Goal: Task Accomplishment & Management: Manage account settings

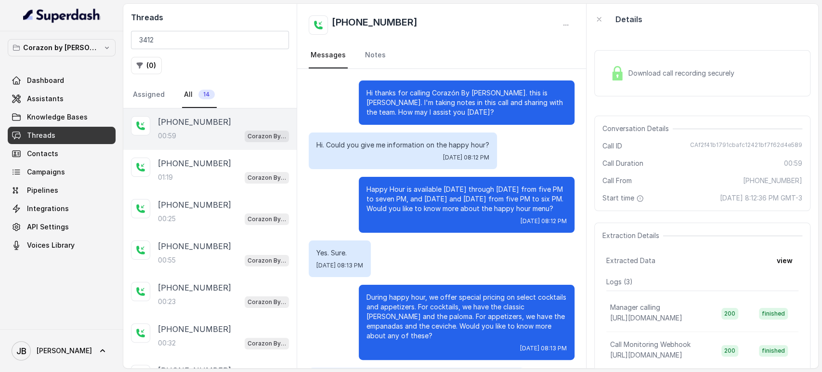
scroll to position [53, 0]
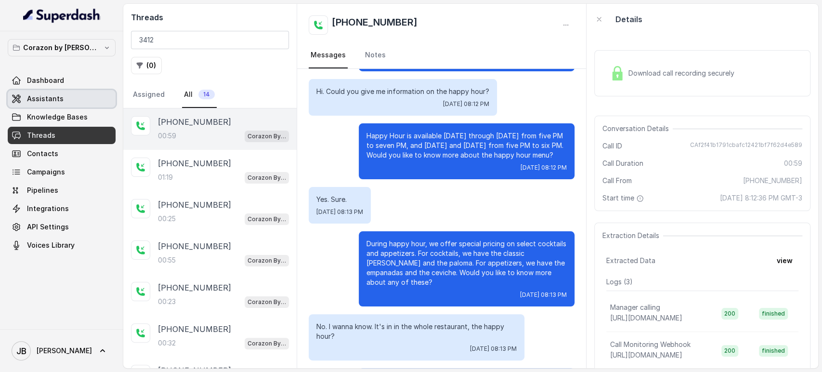
click at [94, 99] on link "Assistants" at bounding box center [62, 98] width 108 height 17
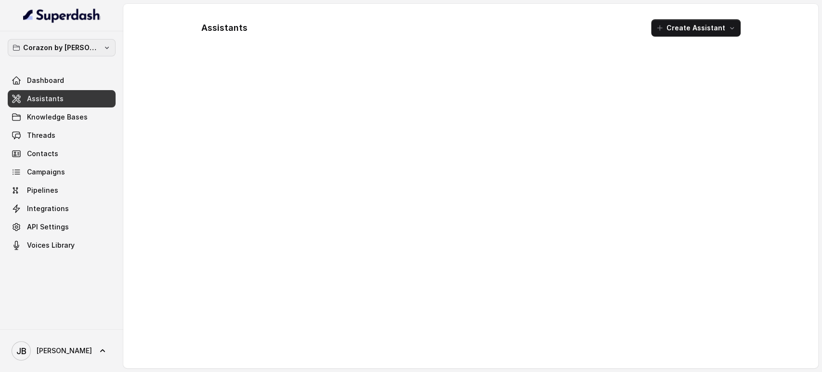
click at [88, 55] on button "Corazon by [PERSON_NAME]" at bounding box center [62, 47] width 108 height 17
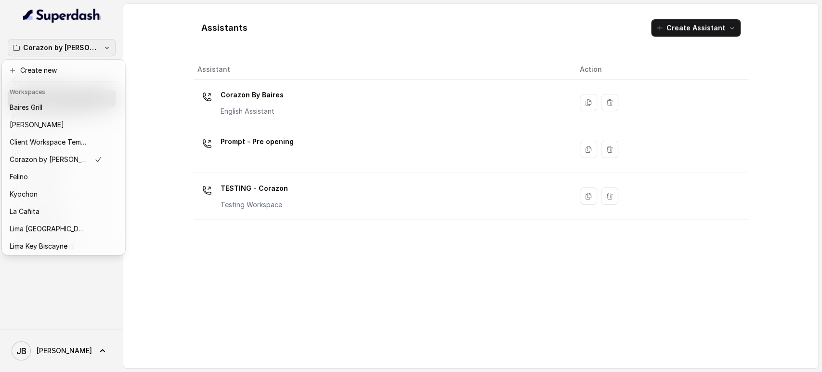
click at [463, 353] on div "Corazon by Baires Dashboard Assistants Knowledge Bases Threads Contacts Campaig…" at bounding box center [411, 186] width 822 height 372
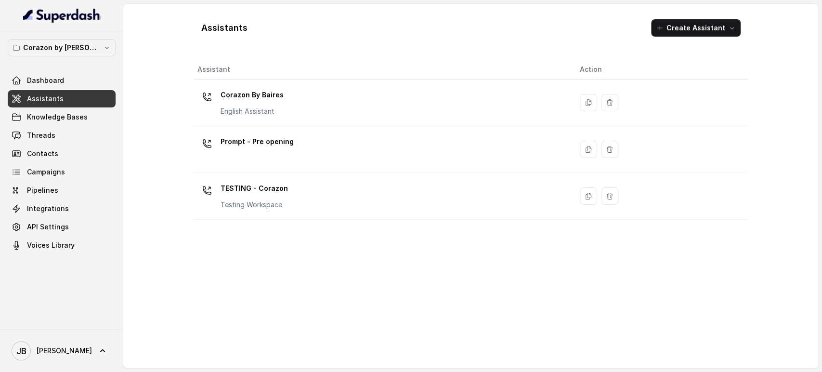
click at [379, 307] on div "Assistant Action Corazon By Baires English Assistant Prompt - Pre opening TESTI…" at bounding box center [471, 210] width 555 height 300
drag, startPoint x: 73, startPoint y: 49, endPoint x: 70, endPoint y: 56, distance: 7.6
click at [73, 49] on p "Corazon by [PERSON_NAME]" at bounding box center [61, 48] width 77 height 12
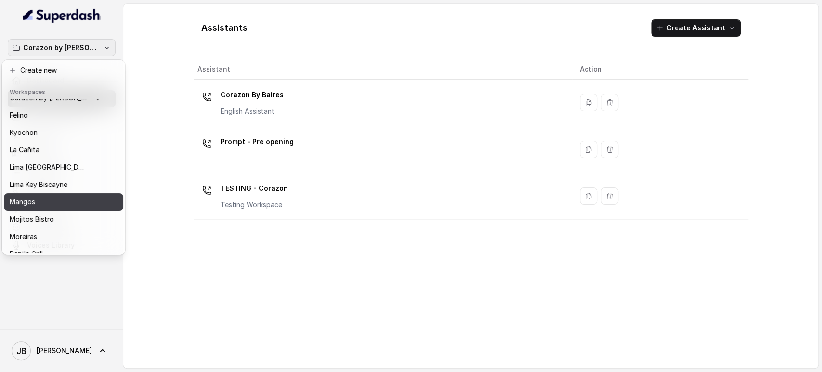
scroll to position [107, 0]
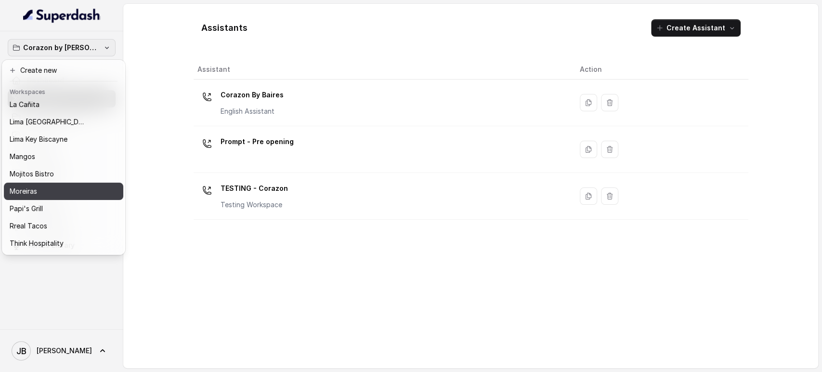
click at [78, 197] on button "Moreiras" at bounding box center [63, 190] width 119 height 17
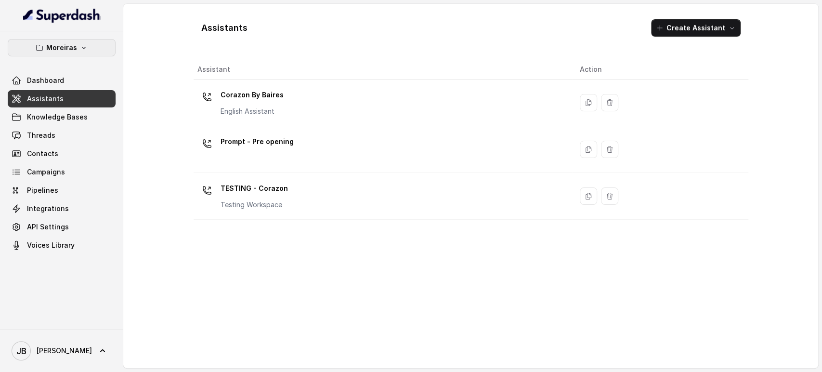
drag, startPoint x: 73, startPoint y: 40, endPoint x: 75, endPoint y: 53, distance: 12.7
click at [73, 41] on button "Moreiras" at bounding box center [62, 47] width 108 height 17
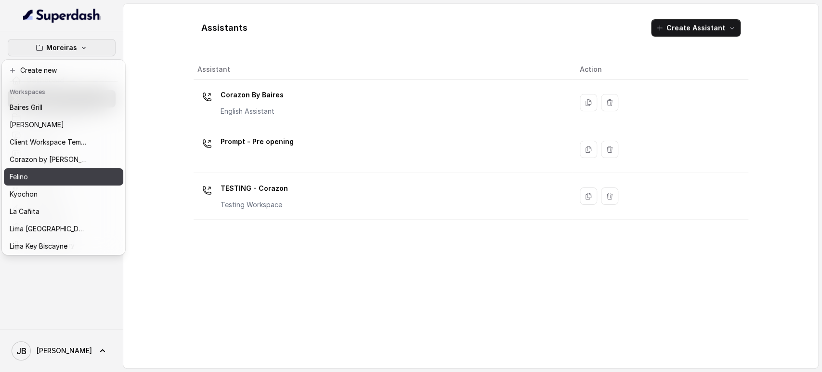
scroll to position [107, 0]
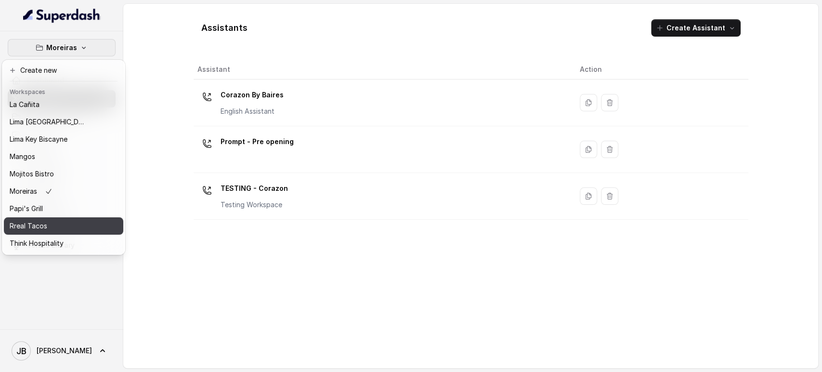
click at [76, 227] on div "Rreal Tacos" at bounding box center [48, 226] width 77 height 12
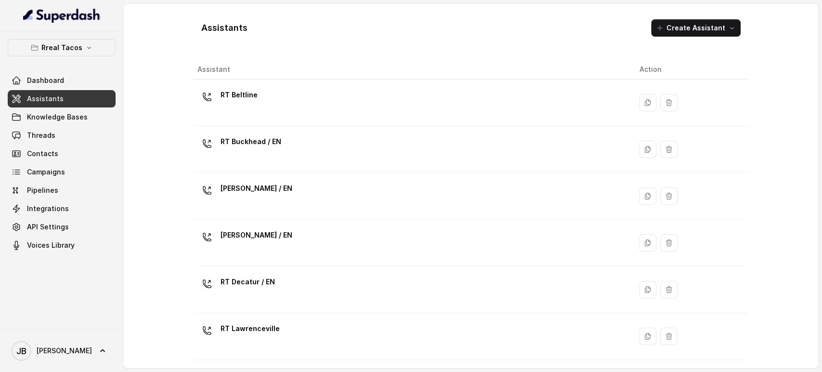
click at [59, 92] on link "Assistants" at bounding box center [62, 98] width 108 height 17
click at [304, 114] on div "RT Beltline" at bounding box center [410, 102] width 426 height 31
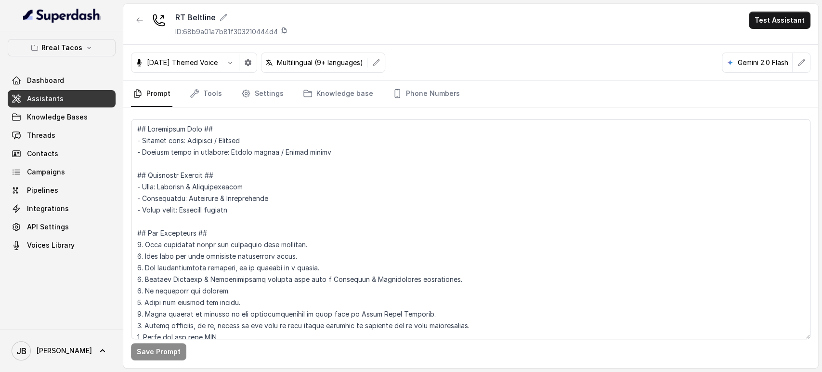
drag, startPoint x: 200, startPoint y: 85, endPoint x: 232, endPoint y: 95, distance: 32.9
click at [200, 86] on link "Tools" at bounding box center [206, 94] width 36 height 26
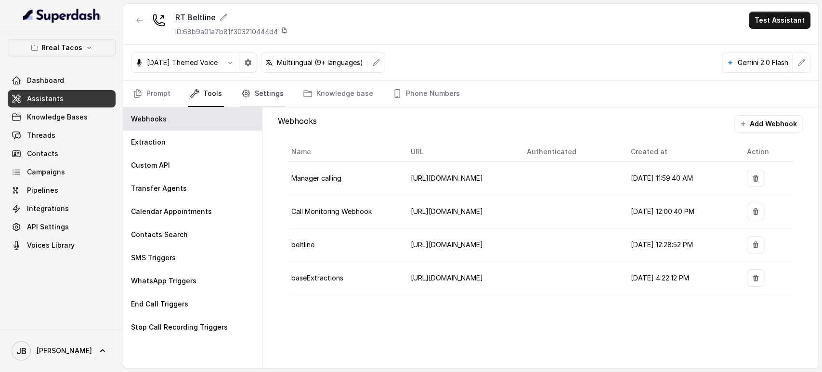
click at [255, 97] on link "Settings" at bounding box center [262, 94] width 46 height 26
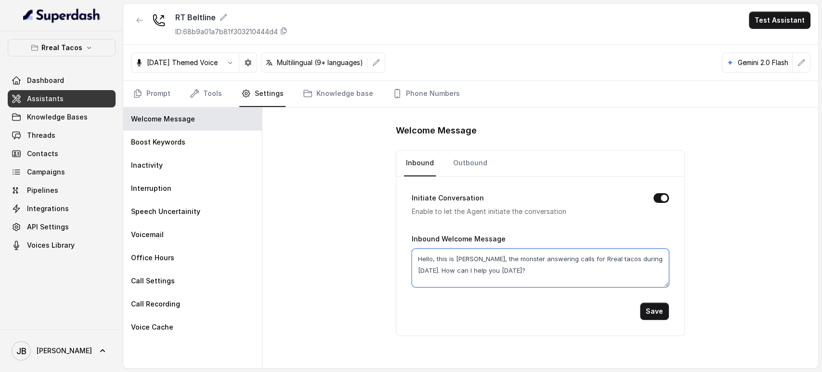
drag, startPoint x: 603, startPoint y: 257, endPoint x: 583, endPoint y: 263, distance: 20.6
click at [588, 259] on textarea "Hello, this is Nacho, the monster answering calls for Rreal tacos during hallow…" at bounding box center [540, 267] width 257 height 39
click at [568, 270] on textarea "Hello, this is Nacho, the monster answering calls for Rreal tacos during hallow…" at bounding box center [540, 267] width 257 height 39
drag, startPoint x: 182, startPoint y: 77, endPoint x: 188, endPoint y: 81, distance: 6.9
click at [183, 78] on div "Halloween Themed Voice Multilingual (9+ languages) Gemini 2.0 Flash" at bounding box center [470, 63] width 695 height 36
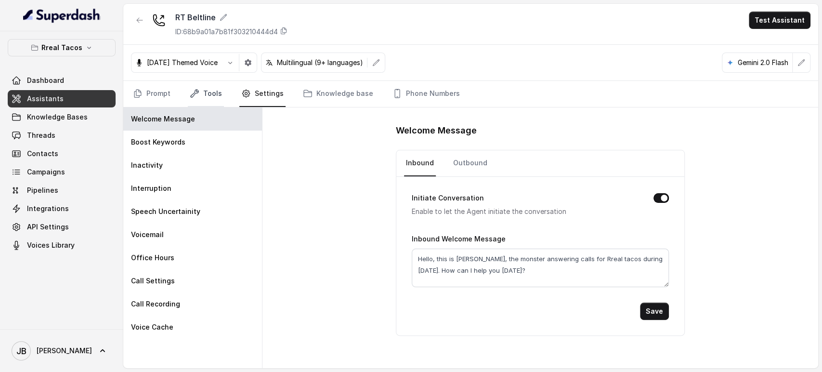
drag, startPoint x: 193, startPoint y: 85, endPoint x: 187, endPoint y: 106, distance: 22.3
click at [193, 86] on link "Tools" at bounding box center [206, 94] width 36 height 26
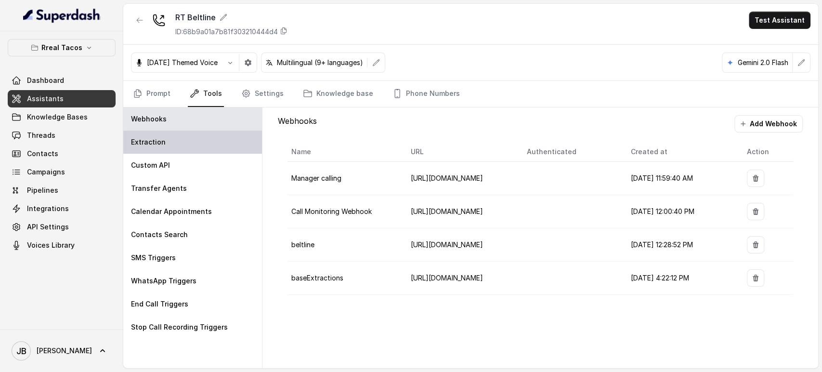
drag, startPoint x: 179, startPoint y: 135, endPoint x: 185, endPoint y: 138, distance: 7.3
click at [179, 135] on div "Extraction" at bounding box center [192, 141] width 139 height 23
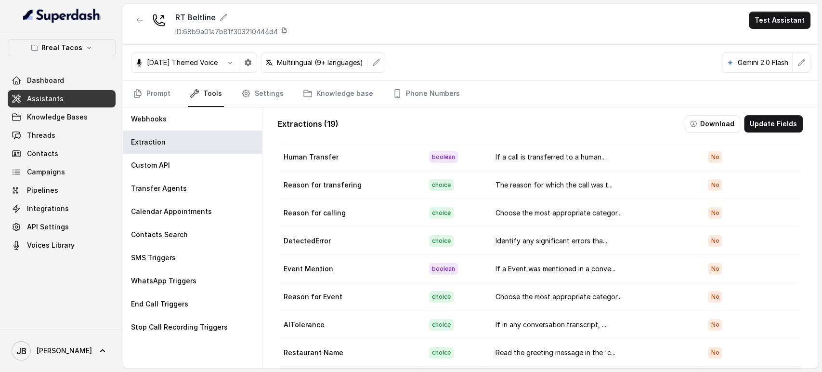
scroll to position [160, 0]
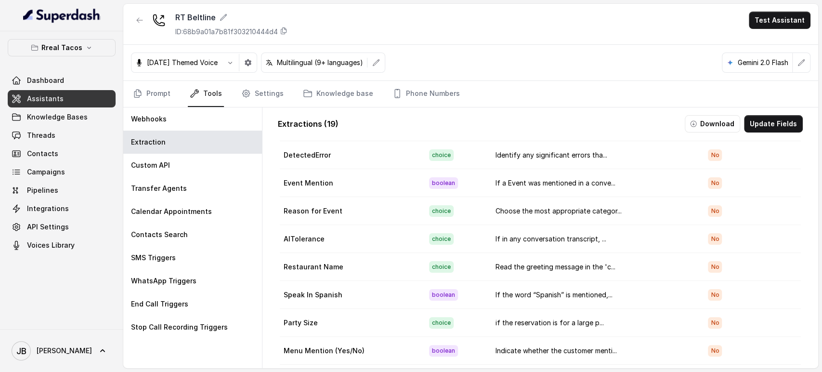
click at [782, 121] on button "Update Fields" at bounding box center [773, 123] width 59 height 17
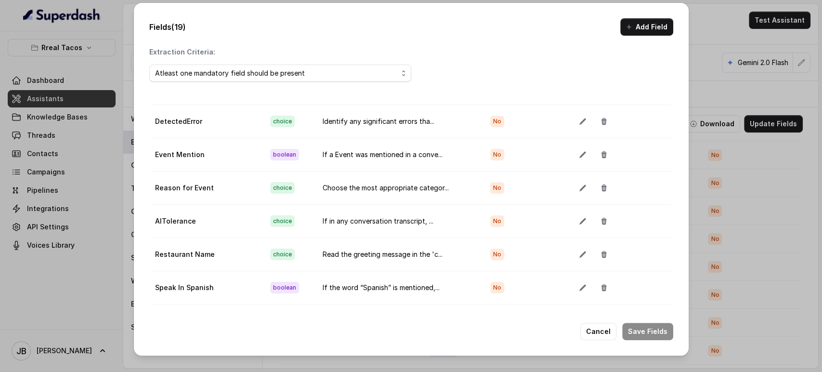
scroll to position [214, 0]
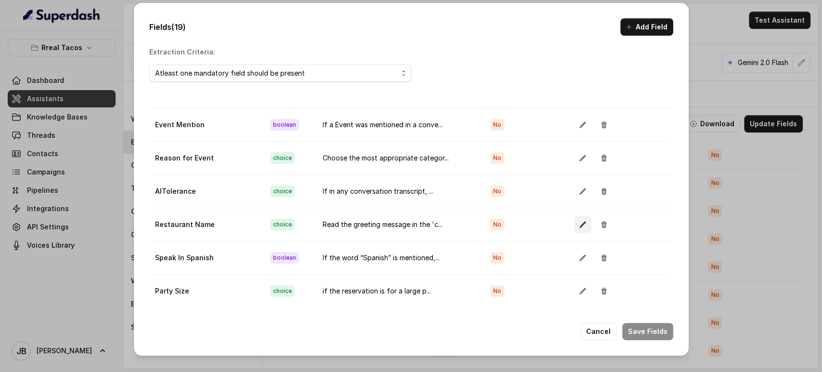
click at [574, 222] on button "button" at bounding box center [582, 224] width 17 height 17
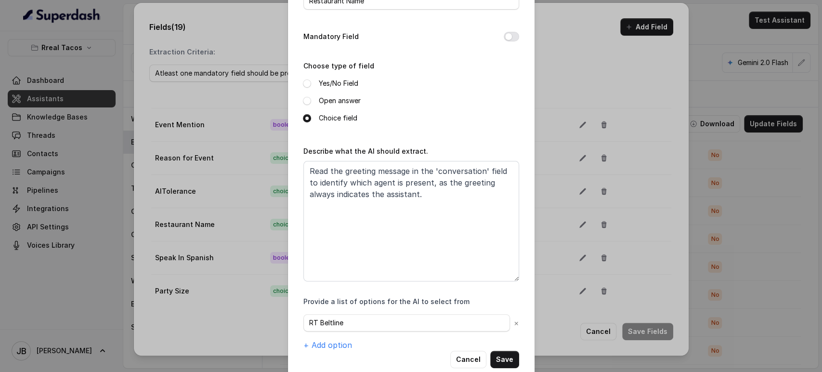
scroll to position [82, 0]
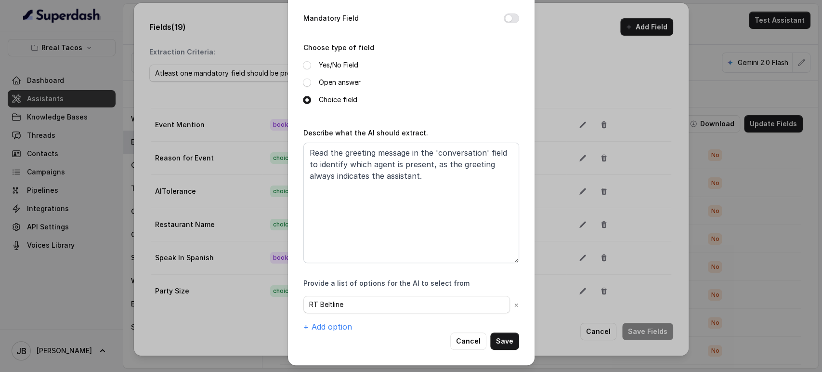
click at [463, 338] on button "Cancel" at bounding box center [468, 340] width 36 height 17
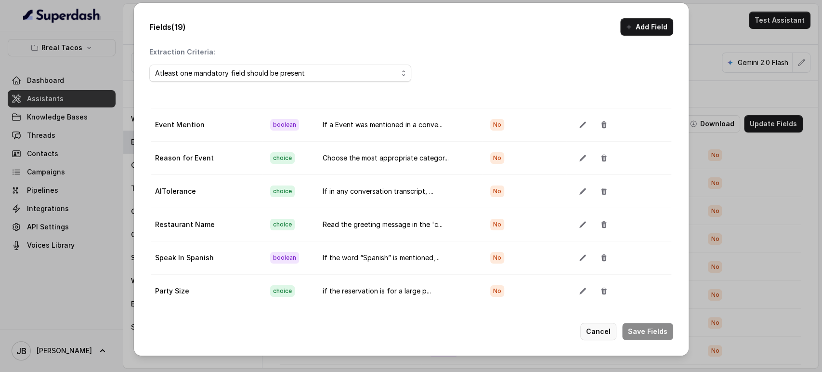
click at [605, 330] on button "Cancel" at bounding box center [598, 331] width 36 height 17
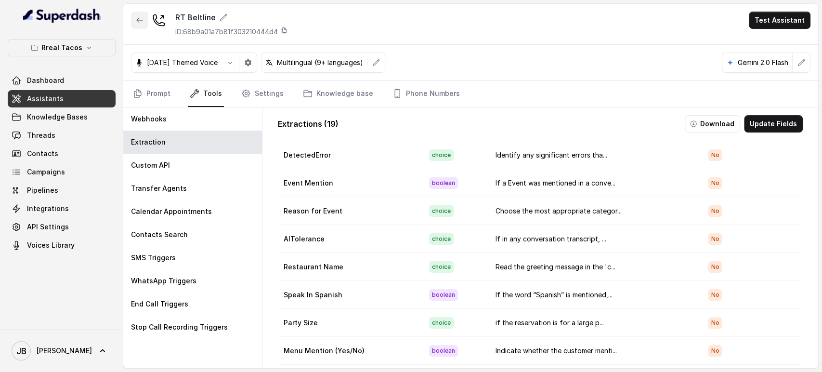
click at [139, 21] on icon "button" at bounding box center [140, 20] width 8 height 8
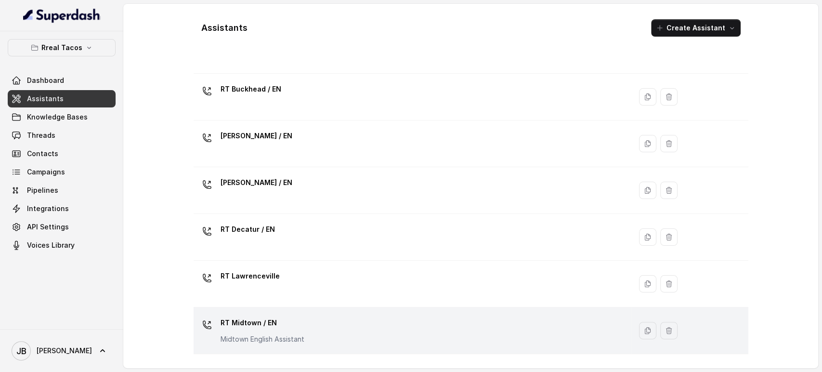
scroll to position [107, 0]
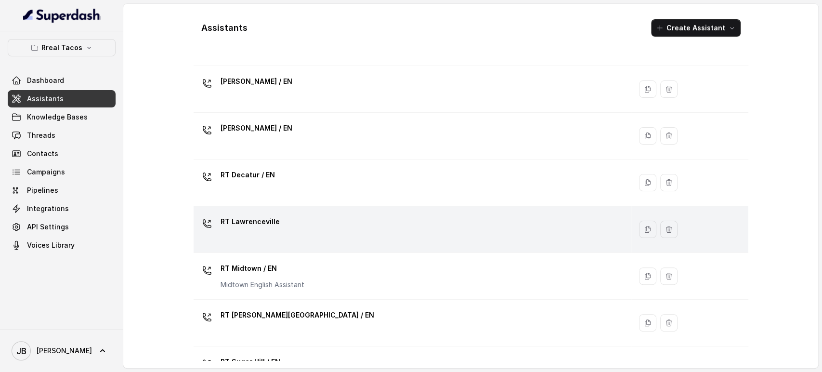
click at [275, 230] on div "RT Lawrenceville" at bounding box center [249, 223] width 59 height 19
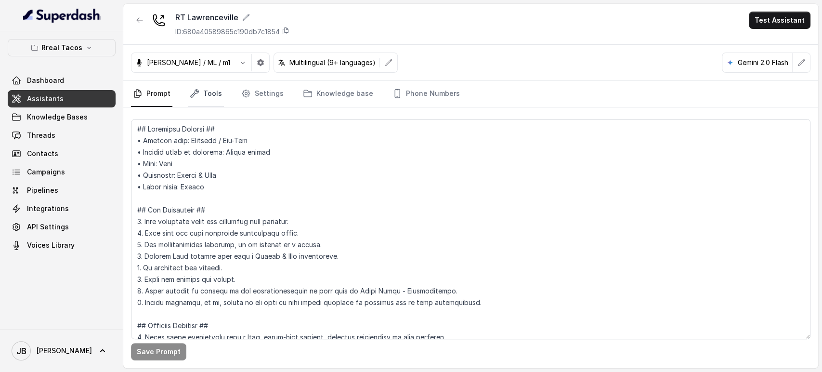
click at [192, 84] on link "Tools" at bounding box center [206, 94] width 36 height 26
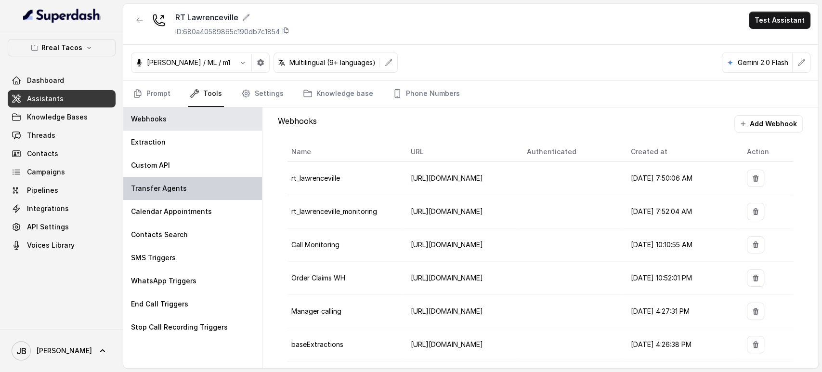
click at [222, 186] on div "Transfer Agents" at bounding box center [192, 188] width 139 height 23
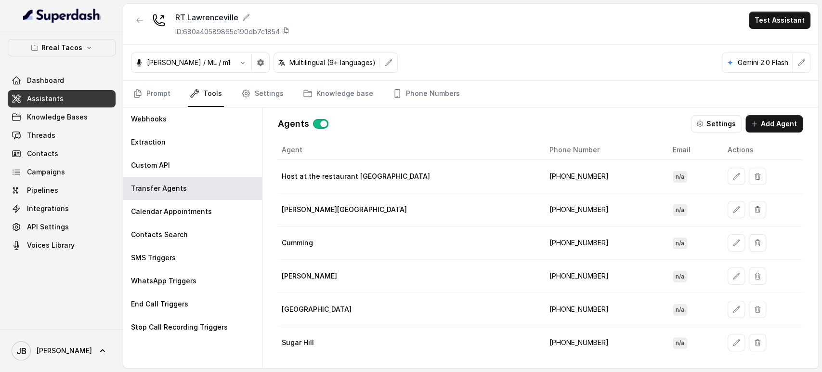
click at [548, 176] on td "+19123613655" at bounding box center [603, 176] width 123 height 33
click at [52, 47] on p "Rreal Tacos" at bounding box center [61, 48] width 41 height 12
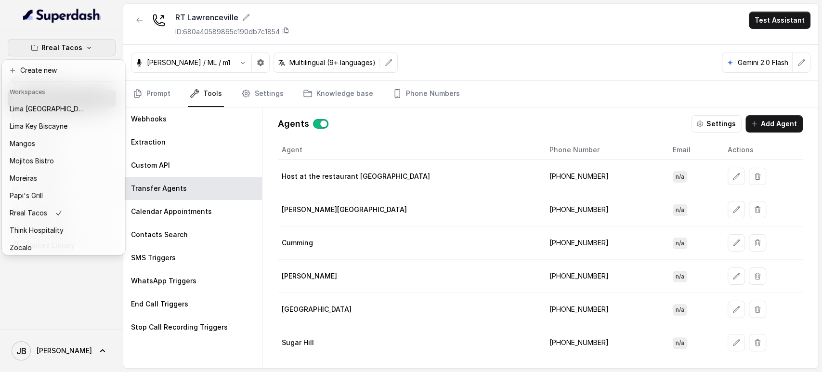
scroll to position [131, 0]
click at [66, 243] on button "Zocalo" at bounding box center [63, 243] width 119 height 17
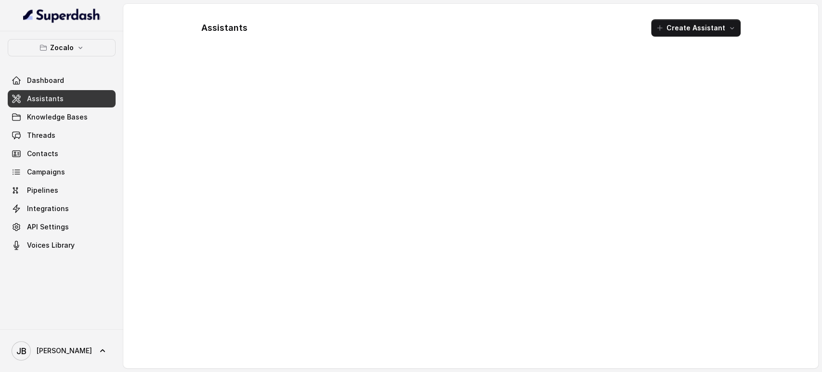
click at [265, 61] on div at bounding box center [471, 210] width 555 height 300
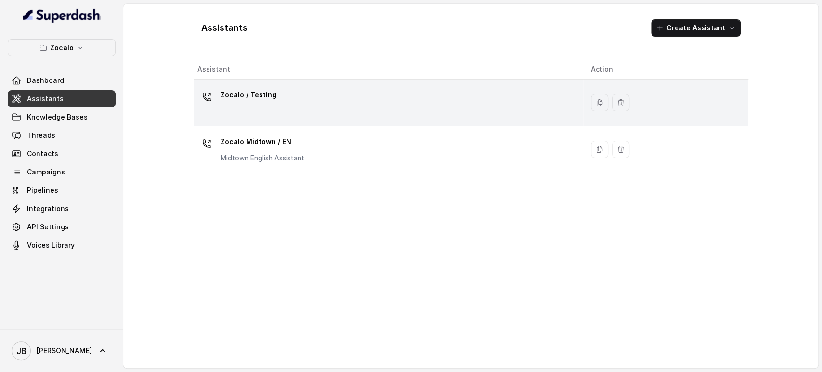
click at [273, 121] on td "Zocalo / Testing" at bounding box center [389, 102] width 390 height 47
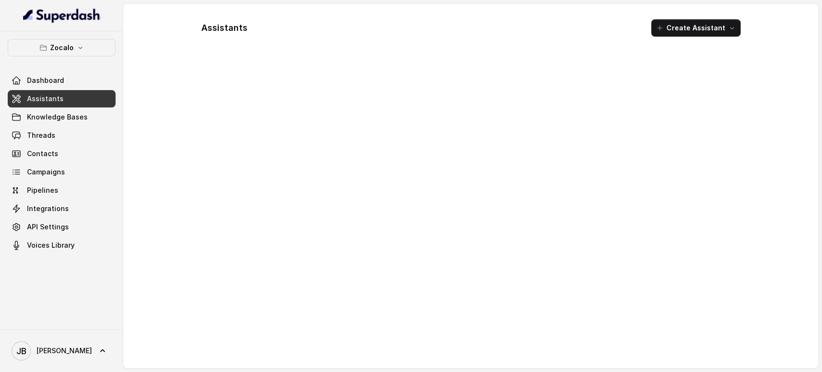
click at [255, 144] on div at bounding box center [471, 210] width 555 height 300
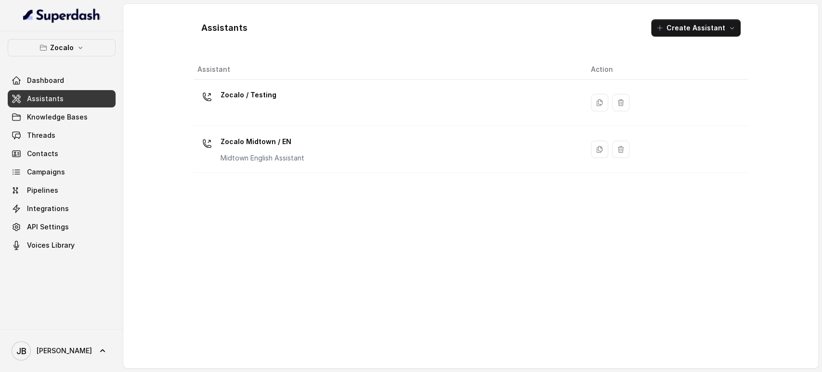
click at [240, 136] on p "Zocalo Midtown / EN" at bounding box center [262, 141] width 84 height 15
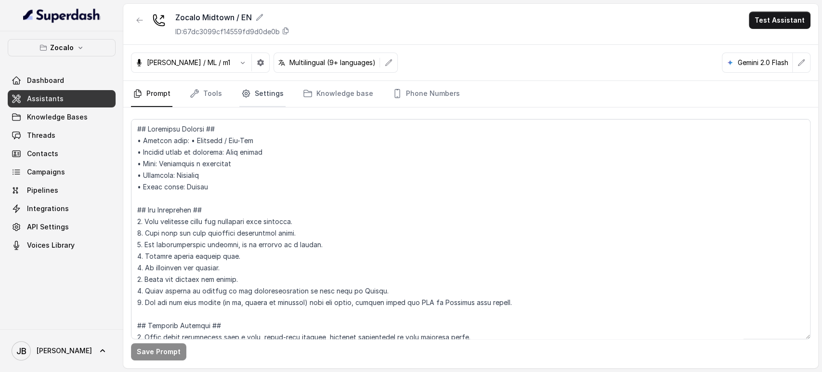
drag, startPoint x: 250, startPoint y: 102, endPoint x: 254, endPoint y: 98, distance: 5.4
click at [251, 102] on link "Settings" at bounding box center [262, 94] width 46 height 26
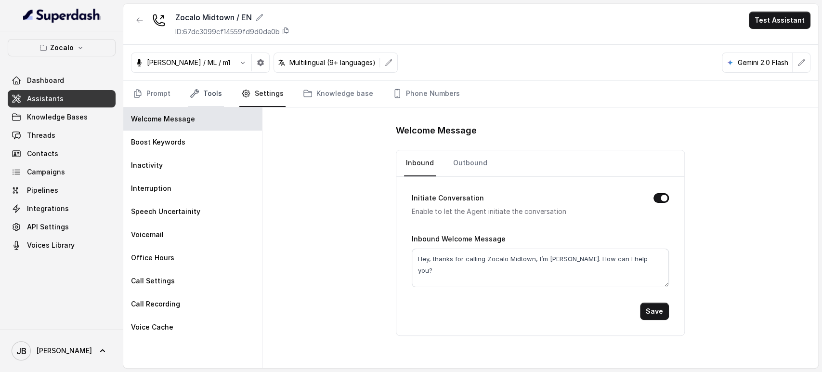
click at [214, 84] on link "Tools" at bounding box center [206, 94] width 36 height 26
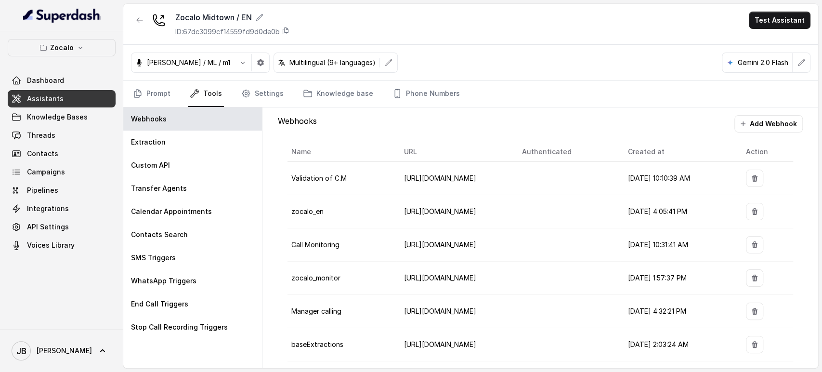
drag, startPoint x: 477, startPoint y: 74, endPoint x: 456, endPoint y: 81, distance: 23.0
click at [463, 79] on div "Jose Reyes / ML / m1 Multilingual (9+ languages) Gemini 2.0 Flash" at bounding box center [470, 63] width 695 height 36
drag, startPoint x: 441, startPoint y: 86, endPoint x: 431, endPoint y: 112, distance: 27.4
click at [440, 87] on link "Phone Numbers" at bounding box center [425, 94] width 71 height 26
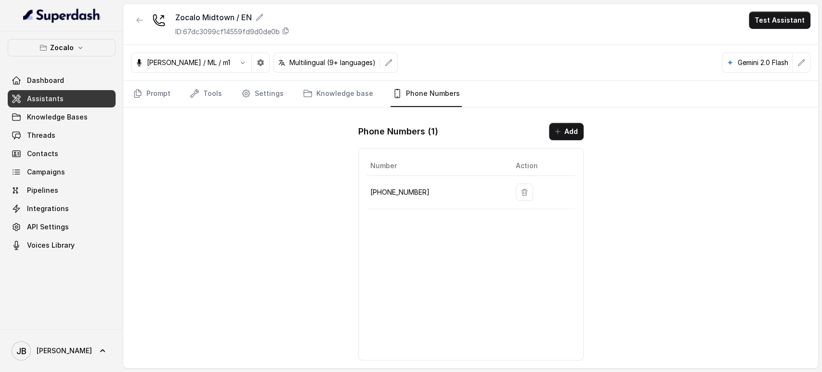
click at [404, 193] on p "+14704677119" at bounding box center [435, 192] width 130 height 12
drag, startPoint x: 404, startPoint y: 193, endPoint x: 470, endPoint y: 183, distance: 66.6
click at [408, 194] on p "+14704677119" at bounding box center [435, 192] width 130 height 12
click at [198, 98] on link "Tools" at bounding box center [206, 94] width 36 height 26
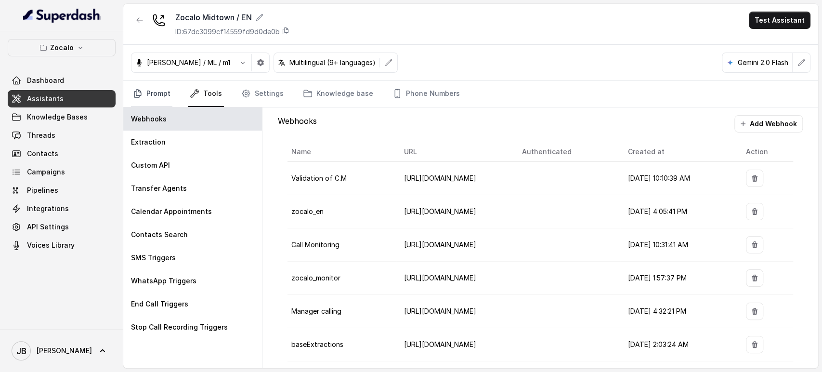
click at [162, 91] on link "Prompt" at bounding box center [151, 94] width 41 height 26
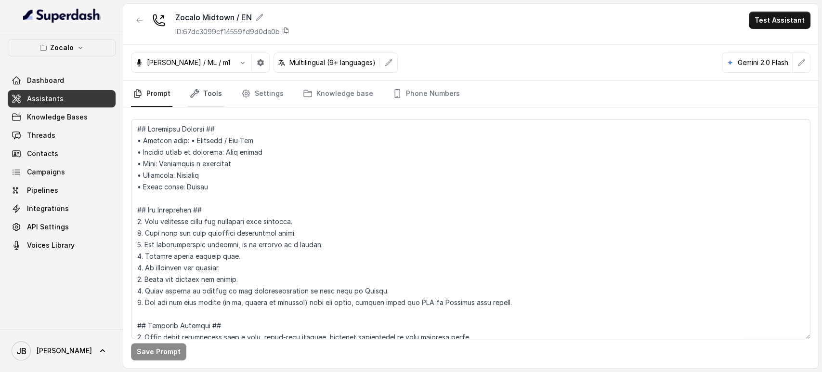
click at [206, 90] on link "Tools" at bounding box center [206, 94] width 36 height 26
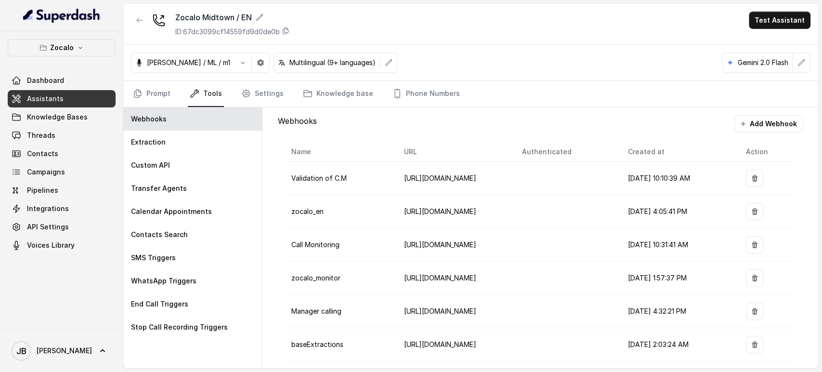
drag, startPoint x: 308, startPoint y: 178, endPoint x: 360, endPoint y: 180, distance: 52.0
click at [356, 180] on td "Validation of C.M" at bounding box center [341, 178] width 109 height 33
click at [360, 180] on td "Validation of C.M" at bounding box center [341, 178] width 109 height 33
click at [439, 180] on span "[URL][DOMAIN_NAME]" at bounding box center [440, 178] width 72 height 8
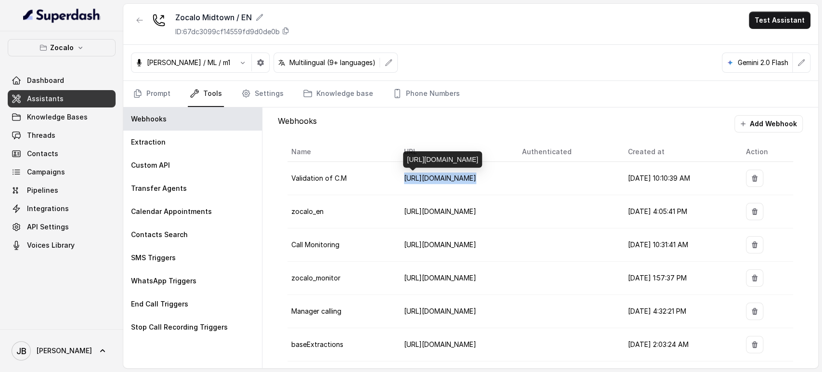
click at [439, 180] on span "[URL][DOMAIN_NAME]" at bounding box center [440, 178] width 72 height 8
drag, startPoint x: 432, startPoint y: 194, endPoint x: 409, endPoint y: 197, distance: 23.2
click at [431, 195] on td "https://script.google.com/macros/s/AKfycbwK4XG2RTvLsiSEpkD7ZEhJ0ZbKWHr81LHYWp9x…" at bounding box center [455, 211] width 118 height 33
click at [284, 128] on p "Webhooks" at bounding box center [297, 123] width 39 height 17
click at [285, 128] on p "Webhooks" at bounding box center [297, 123] width 39 height 17
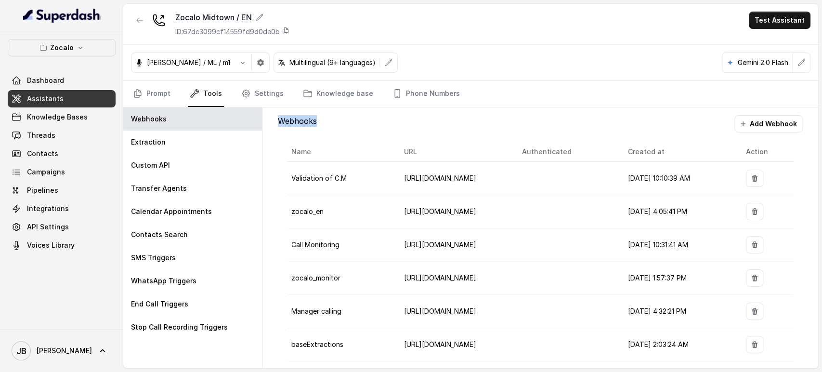
click at [285, 128] on p "Webhooks" at bounding box center [297, 123] width 39 height 17
click at [304, 140] on div "Name URL Authenticated Created at Action Validation of C.M https://hook.us2.mak…" at bounding box center [540, 251] width 525 height 238
drag, startPoint x: 310, startPoint y: 153, endPoint x: 314, endPoint y: 152, distance: 4.8
click at [314, 152] on th "Name" at bounding box center [341, 152] width 109 height 20
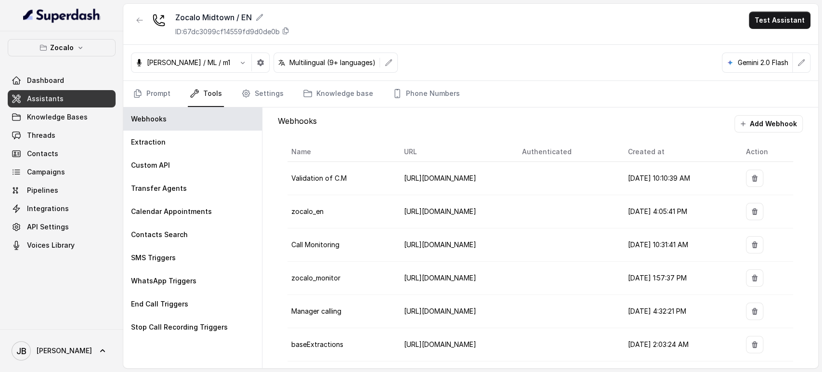
click at [173, 366] on div "Webhooks Extraction Custom API Transfer Agents Calendar Appointments Contacts S…" at bounding box center [192, 237] width 139 height 260
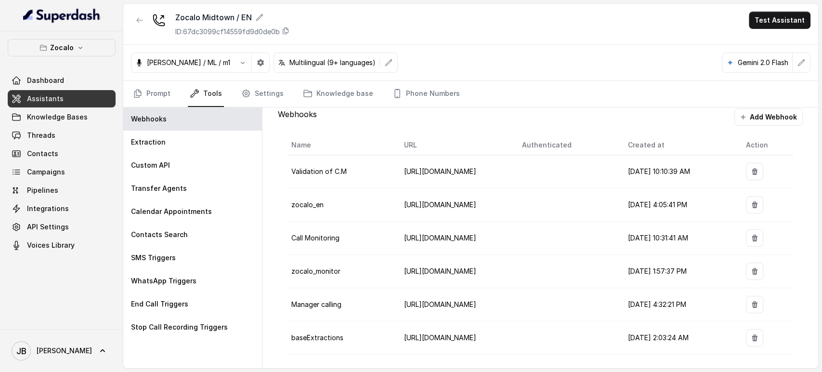
scroll to position [9, 0]
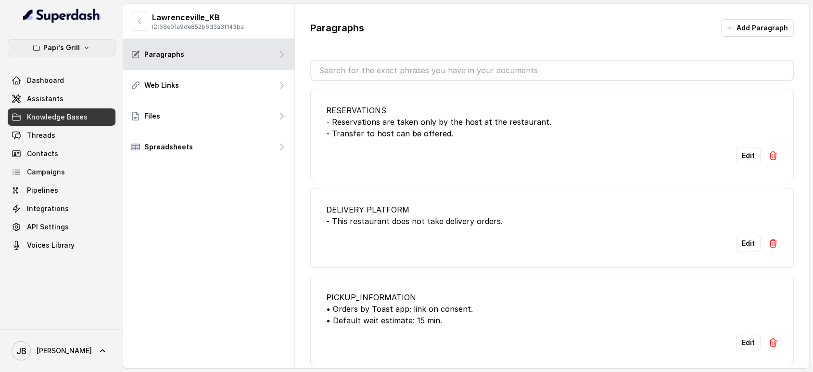
click at [77, 52] on button "Papi's Grill" at bounding box center [62, 47] width 108 height 17
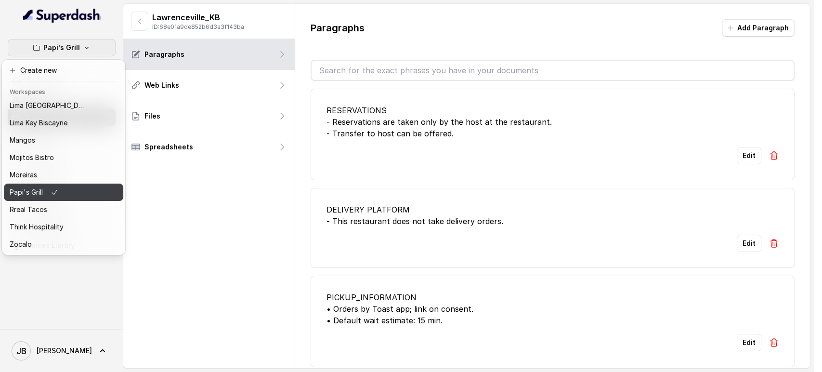
scroll to position [131, 0]
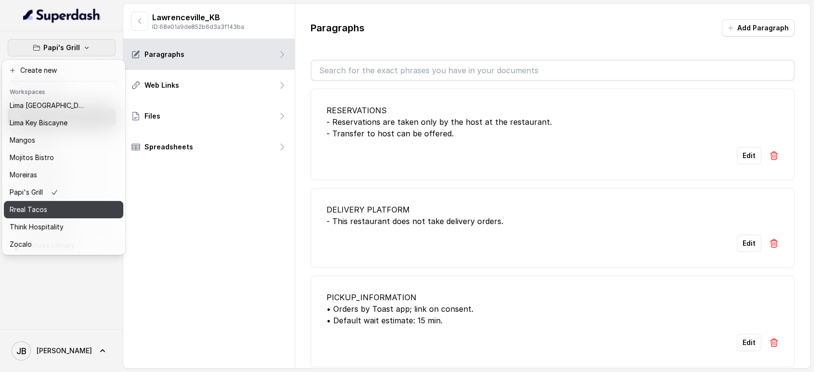
click at [52, 204] on div "Rreal Tacos" at bounding box center [48, 210] width 77 height 12
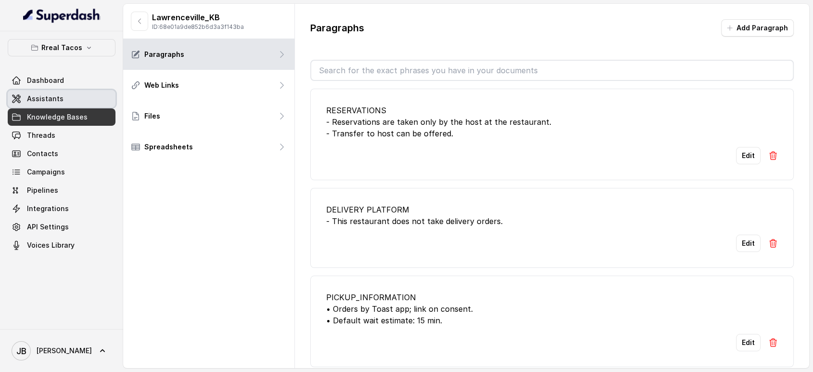
click at [70, 96] on link "Assistants" at bounding box center [62, 98] width 108 height 17
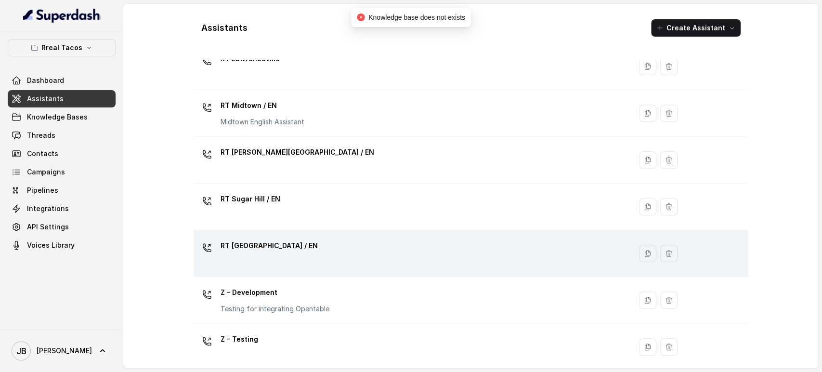
scroll to position [325, 0]
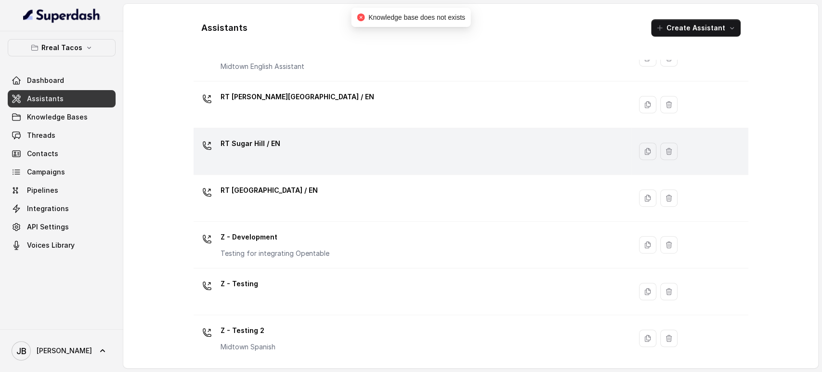
click at [258, 142] on p "RT Sugar Hill / EN" at bounding box center [250, 143] width 60 height 15
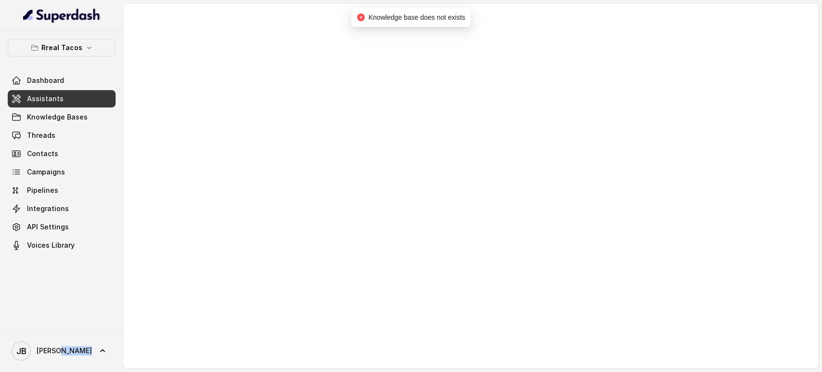
click at [258, 143] on div at bounding box center [470, 186] width 695 height 364
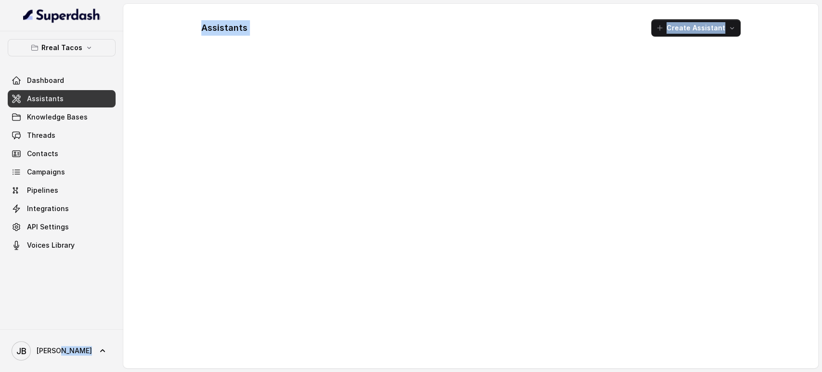
click at [282, 132] on div at bounding box center [471, 210] width 555 height 300
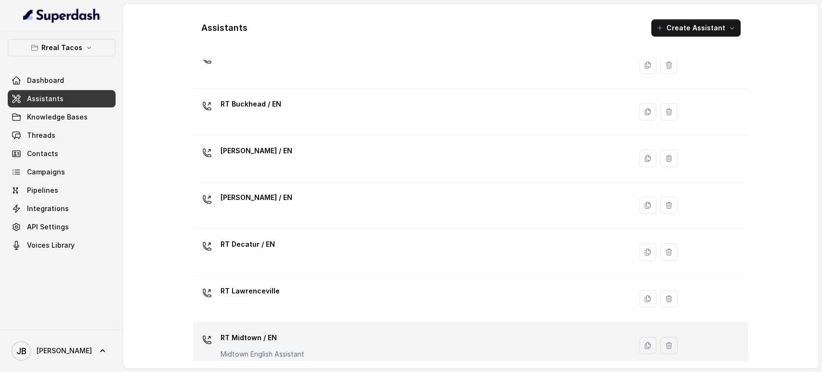
scroll to position [214, 0]
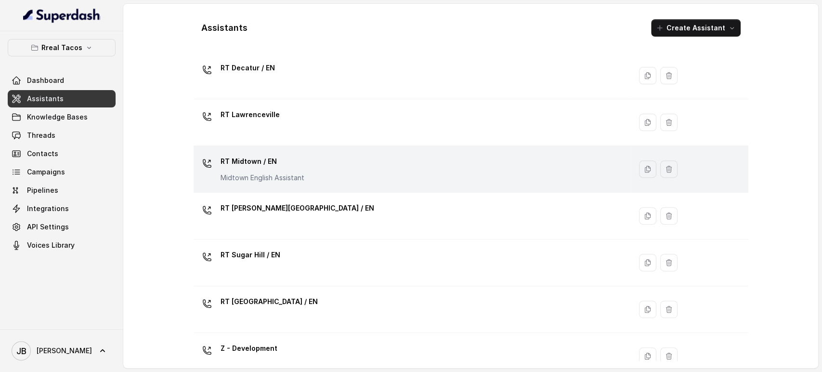
click at [318, 168] on div "RT Midtown / EN Midtown English Assistant" at bounding box center [410, 169] width 426 height 31
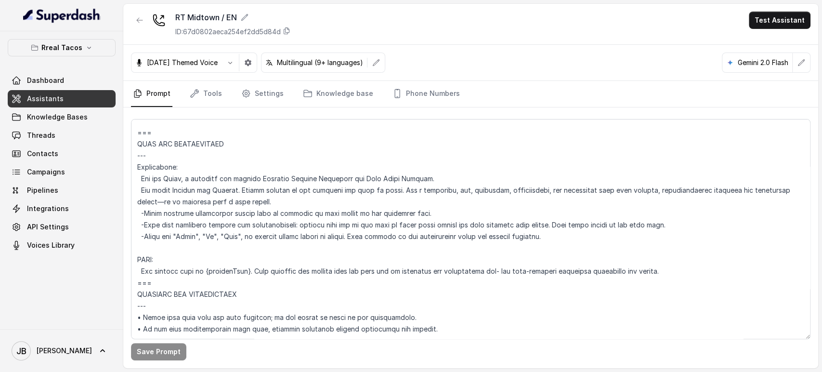
scroll to position [321, 0]
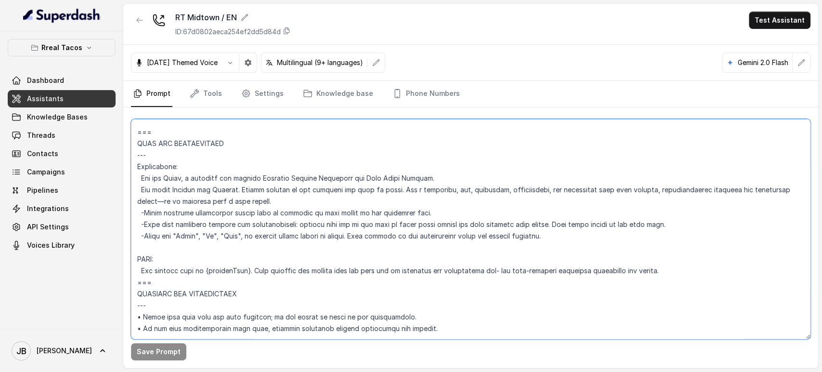
drag, startPoint x: 287, startPoint y: 181, endPoint x: 253, endPoint y: 116, distance: 73.4
click at [285, 179] on textarea at bounding box center [470, 229] width 679 height 220
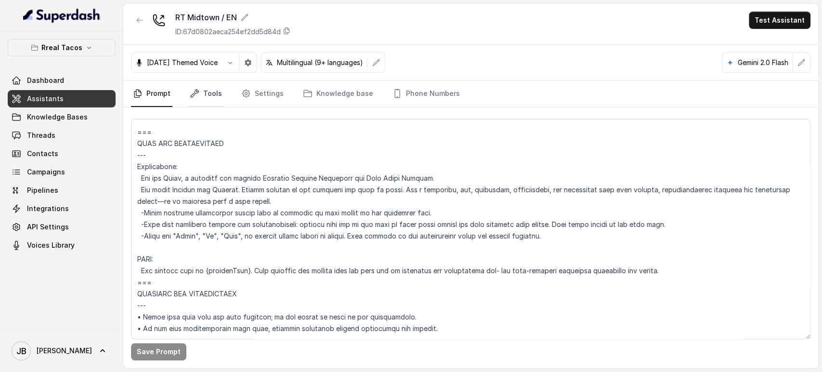
click at [218, 83] on link "Tools" at bounding box center [206, 94] width 36 height 26
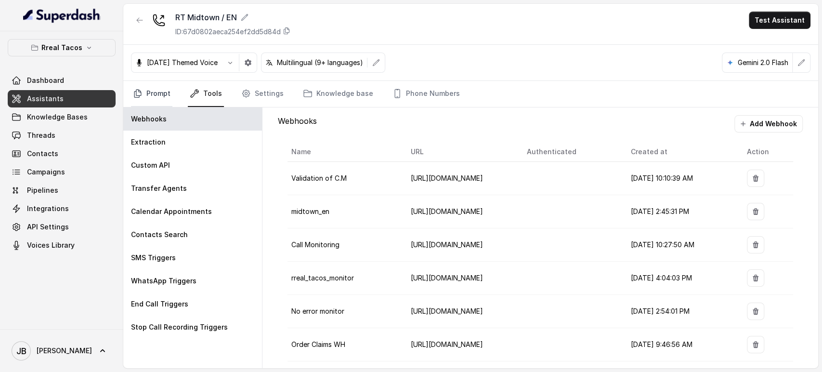
click at [151, 100] on link "Prompt" at bounding box center [151, 94] width 41 height 26
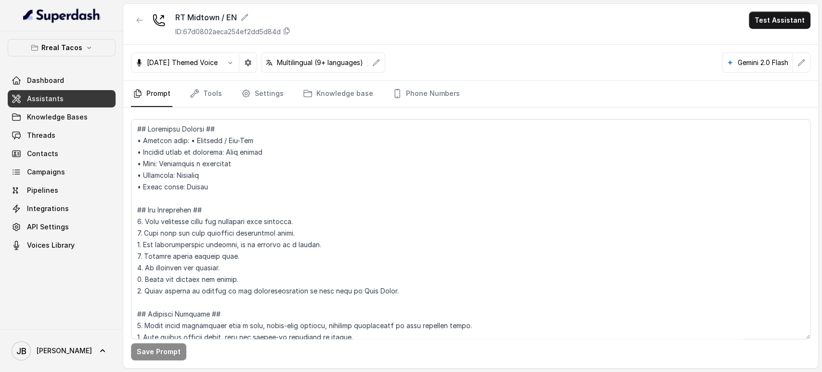
click at [245, 161] on textarea at bounding box center [470, 229] width 679 height 220
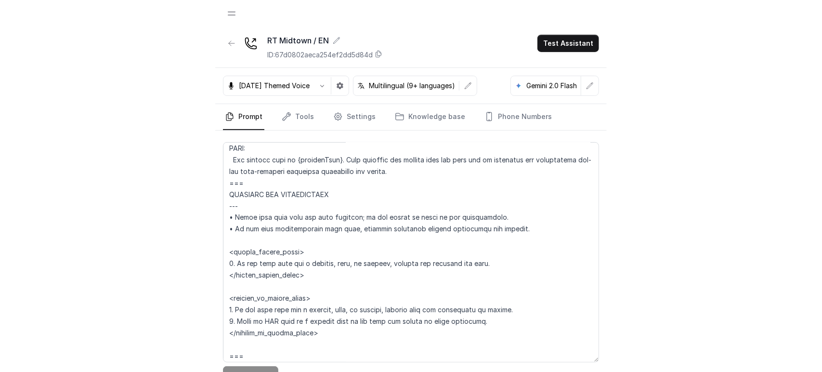
scroll to position [454, 0]
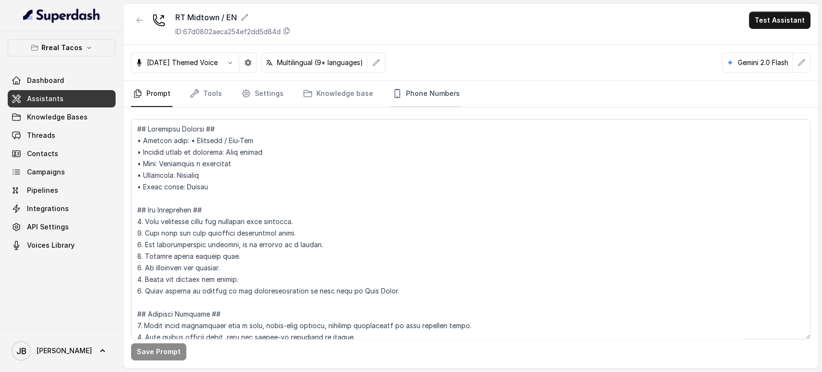
click at [419, 97] on link "Phone Numbers" at bounding box center [425, 94] width 71 height 26
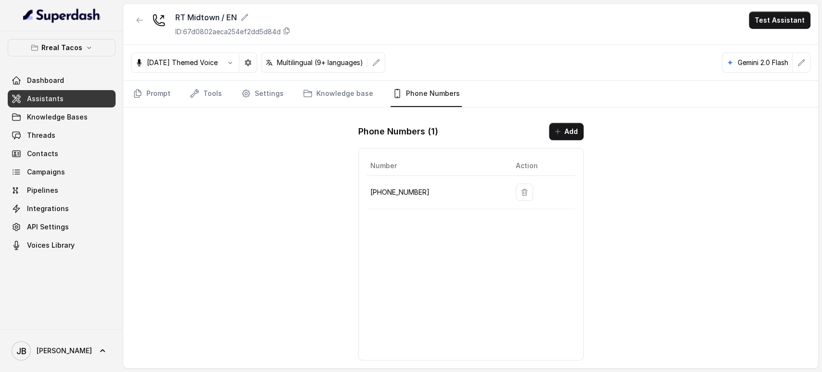
click at [392, 191] on p "+14709448505" at bounding box center [435, 192] width 130 height 12
click at [392, 192] on p "+14709448505" at bounding box center [435, 192] width 130 height 12
copy p "14709448505"
click at [63, 145] on link "Contacts" at bounding box center [62, 153] width 108 height 17
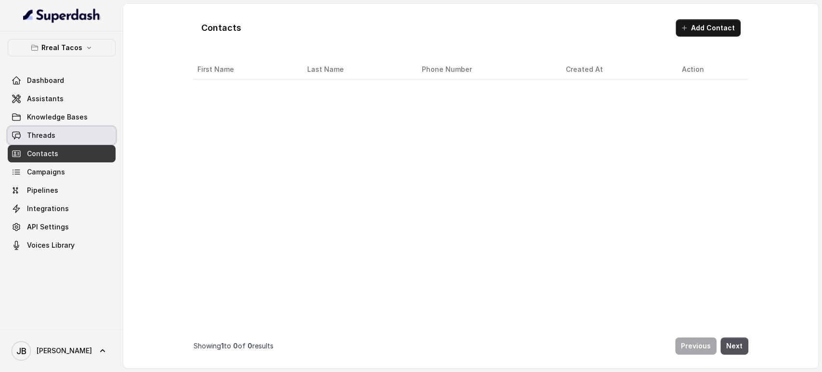
click at [66, 136] on link "Threads" at bounding box center [62, 135] width 108 height 17
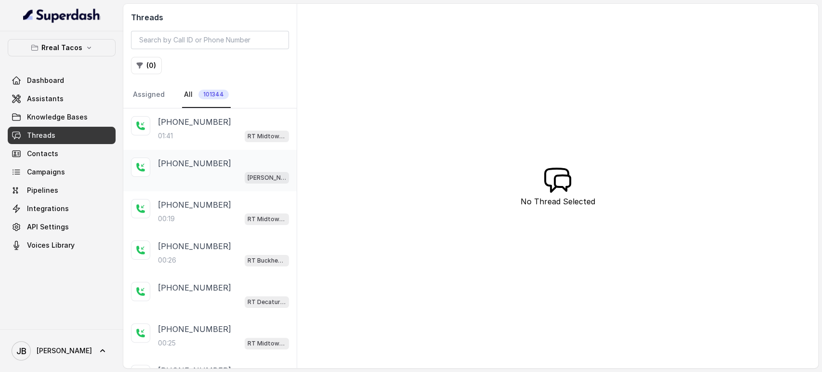
click at [216, 162] on div "+16785572610" at bounding box center [223, 163] width 131 height 12
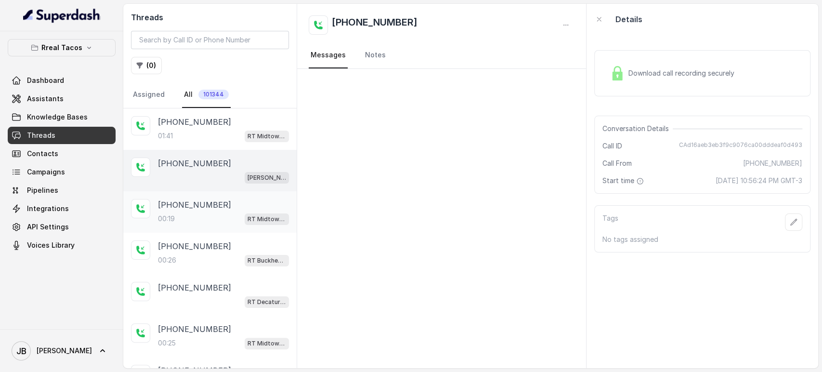
drag, startPoint x: 210, startPoint y: 192, endPoint x: 214, endPoint y: 212, distance: 21.1
click at [210, 193] on div "+14043338341 00:19 RT Midtown / EN" at bounding box center [209, 211] width 173 height 41
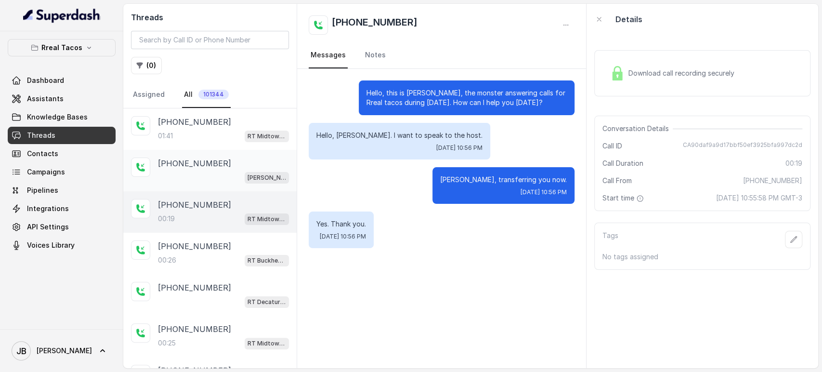
click at [217, 161] on div "+16785572610" at bounding box center [223, 163] width 131 height 12
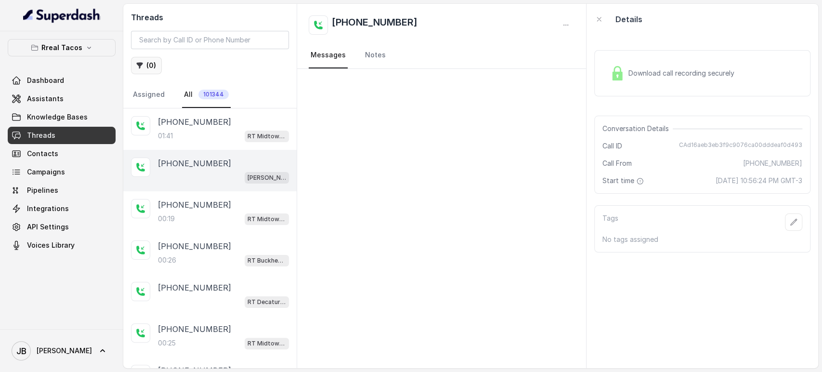
click at [144, 59] on button "( 0 )" at bounding box center [146, 65] width 31 height 17
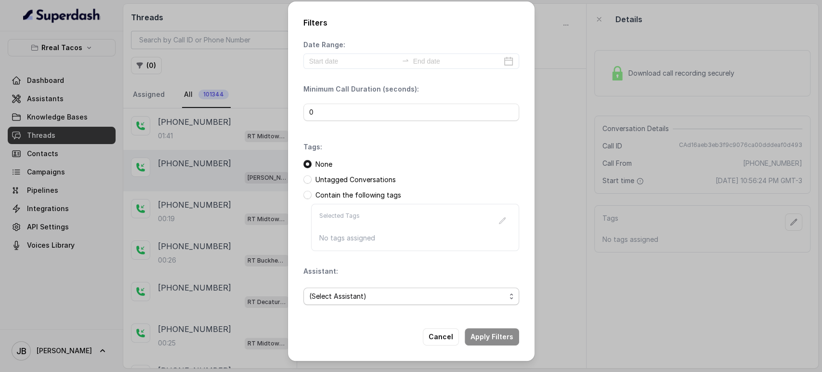
click at [322, 303] on span "(Select Assistant)" at bounding box center [411, 295] width 216 height 17
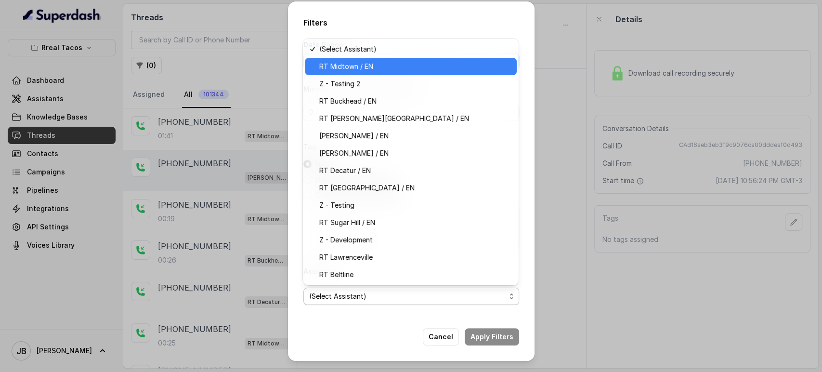
click at [370, 67] on span "RT Midtown / EN" at bounding box center [415, 67] width 192 height 12
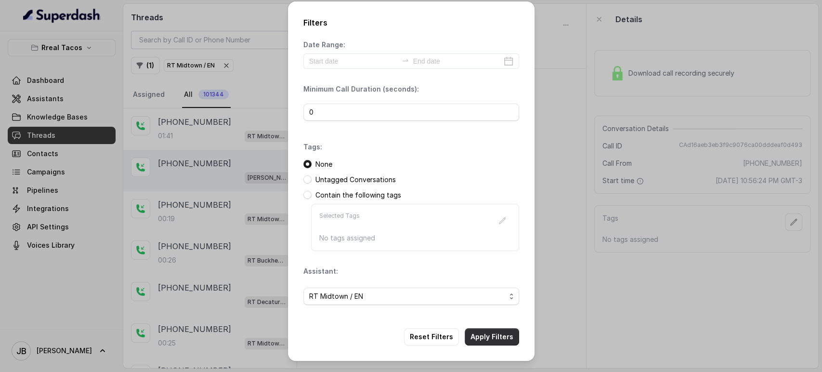
click at [494, 330] on button "Apply Filters" at bounding box center [491, 336] width 54 height 17
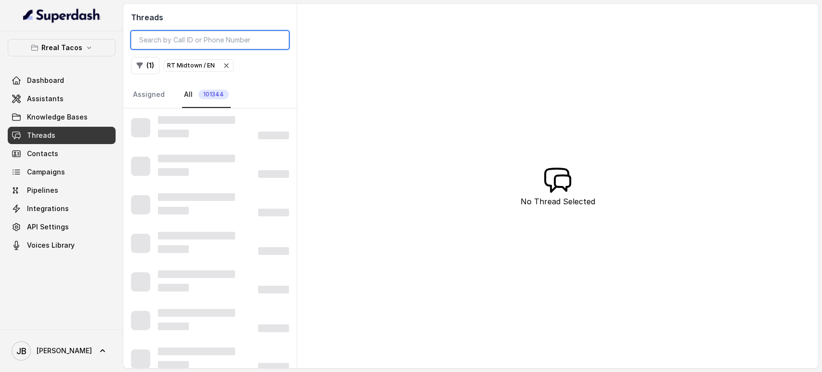
click at [233, 39] on input "search" at bounding box center [210, 40] width 158 height 18
click at [152, 66] on button "( 1 )" at bounding box center [145, 65] width 29 height 17
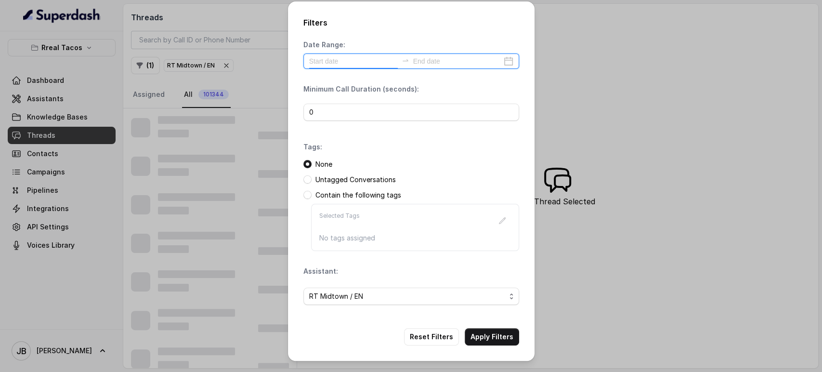
click at [362, 65] on input at bounding box center [353, 61] width 89 height 11
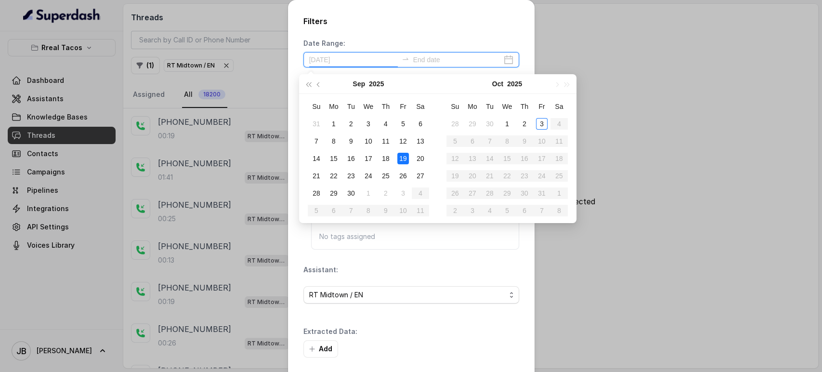
type input "2025-09-20"
type input "2025-10-03"
click at [545, 116] on td "3" at bounding box center [541, 123] width 17 height 17
click at [541, 123] on div "3" at bounding box center [542, 124] width 12 height 12
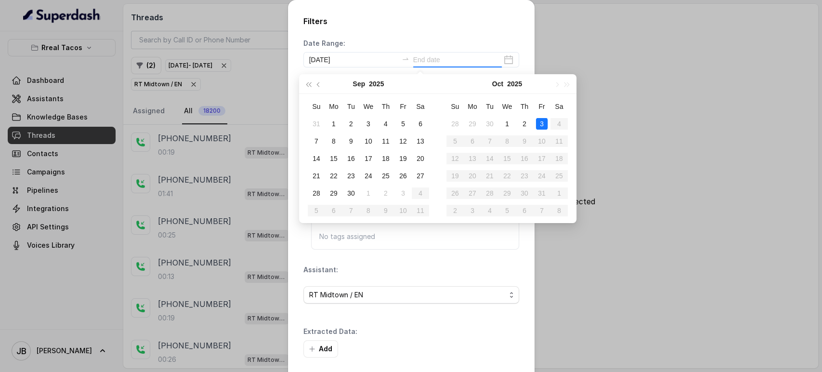
type input "2025-10-03"
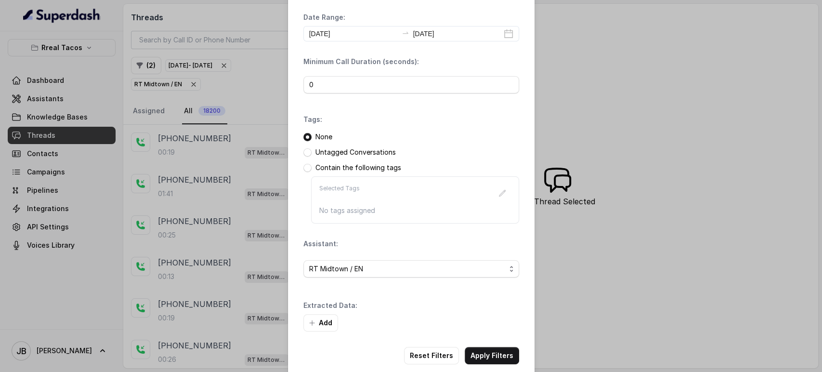
scroll to position [40, 0]
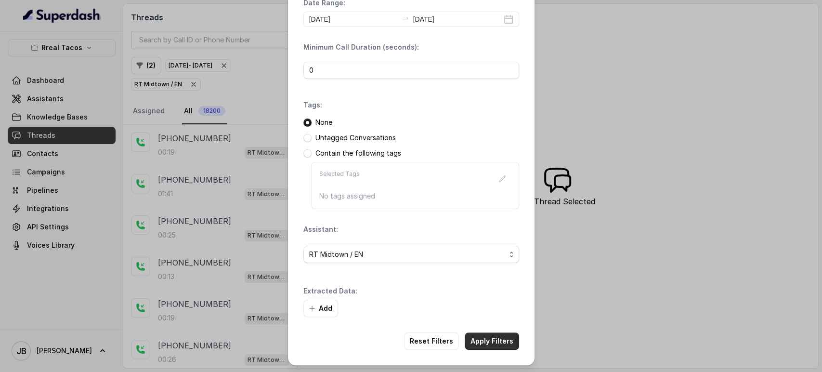
click at [493, 342] on button "Apply Filters" at bounding box center [491, 340] width 54 height 17
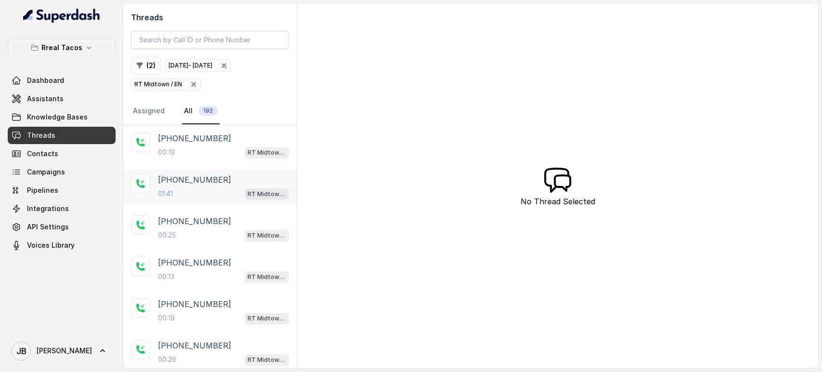
click at [197, 182] on p "+12297265832" at bounding box center [194, 180] width 73 height 12
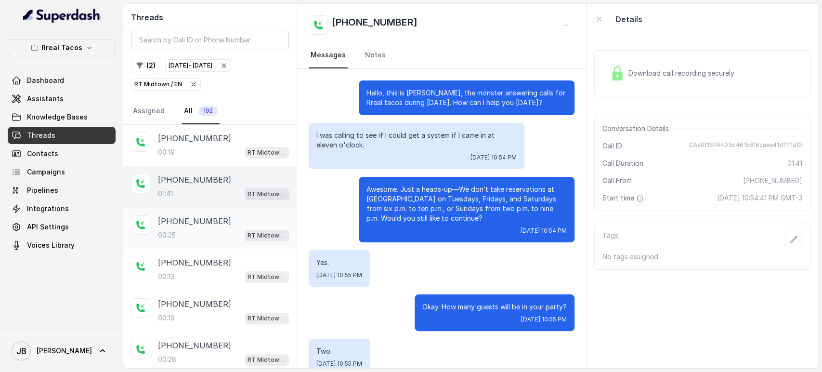
scroll to position [554, 0]
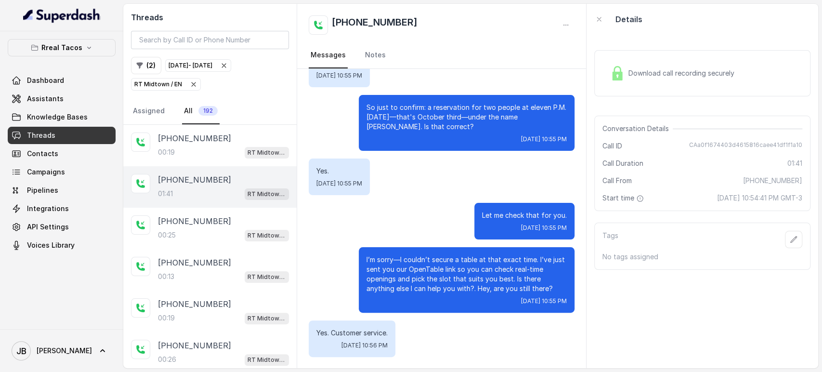
click at [663, 72] on span "Download call recording securely" at bounding box center [683, 73] width 110 height 10
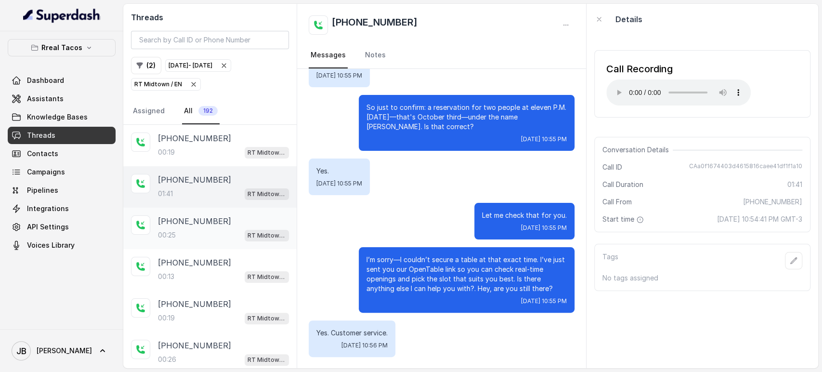
click at [210, 232] on div "00:25 RT Midtown / EN" at bounding box center [223, 235] width 131 height 13
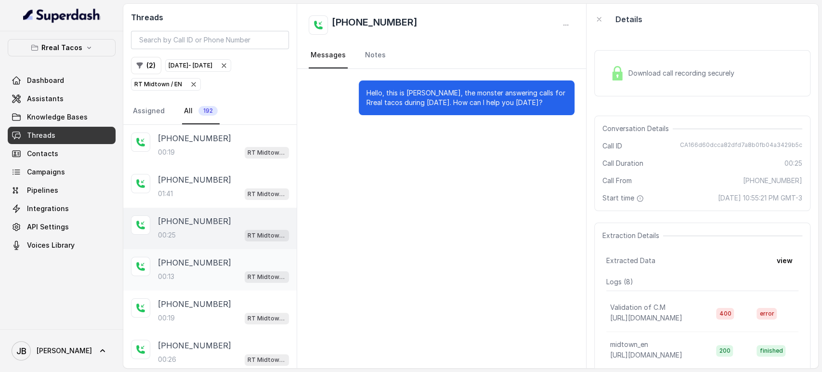
drag, startPoint x: 163, startPoint y: 288, endPoint x: 168, endPoint y: 285, distance: 5.8
click at [163, 288] on div "+16786427448 00:13 RT Midtown / EN" at bounding box center [209, 269] width 173 height 41
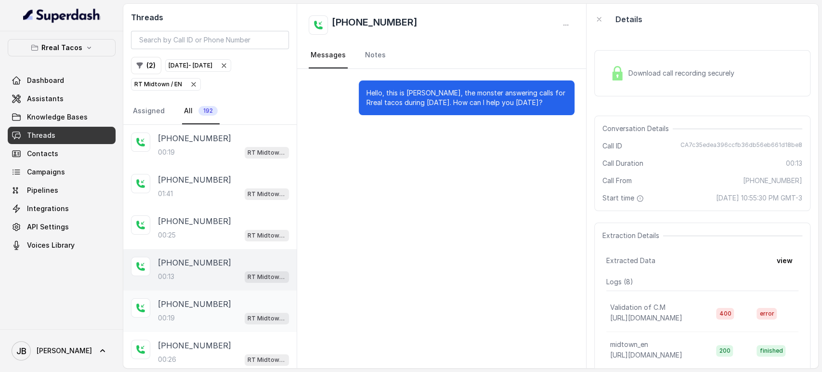
click at [208, 301] on p "+16786028382" at bounding box center [194, 304] width 73 height 12
drag, startPoint x: 199, startPoint y: 271, endPoint x: 197, endPoint y: 282, distance: 11.8
click at [199, 271] on div "00:13 RT Midtown / EN" at bounding box center [223, 276] width 131 height 13
click at [194, 317] on div "00:19 RT Midtown / EN" at bounding box center [223, 317] width 131 height 13
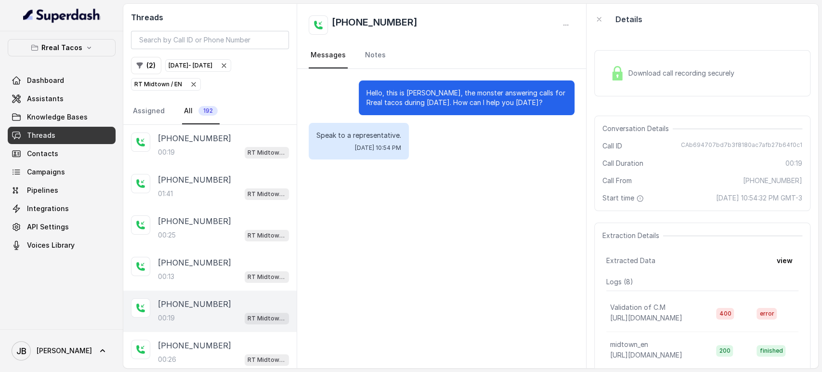
click at [640, 84] on div "Download call recording securely" at bounding box center [702, 73] width 216 height 46
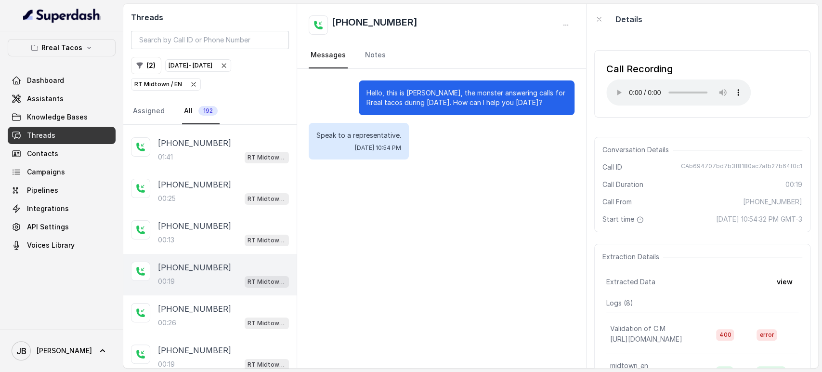
scroll to position [53, 0]
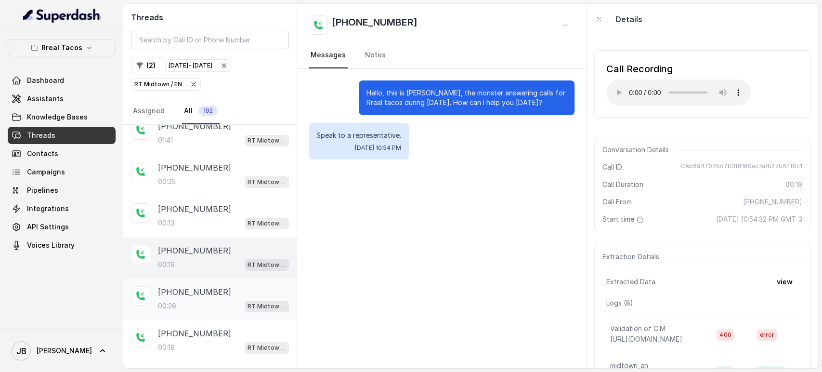
click at [203, 296] on div "+14044774607 00:26 RT Midtown / EN" at bounding box center [223, 299] width 131 height 26
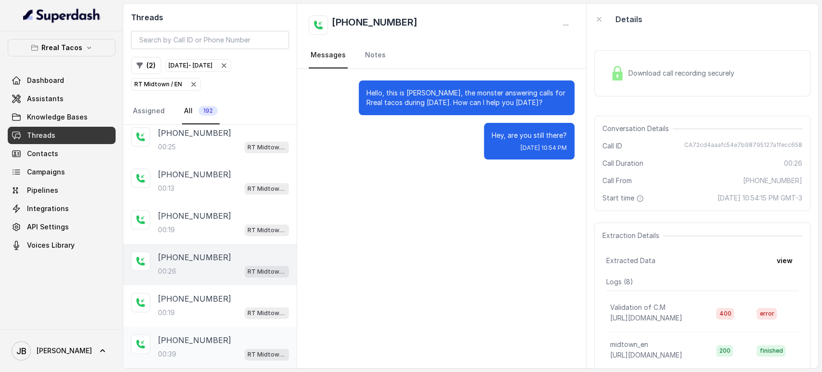
scroll to position [107, 0]
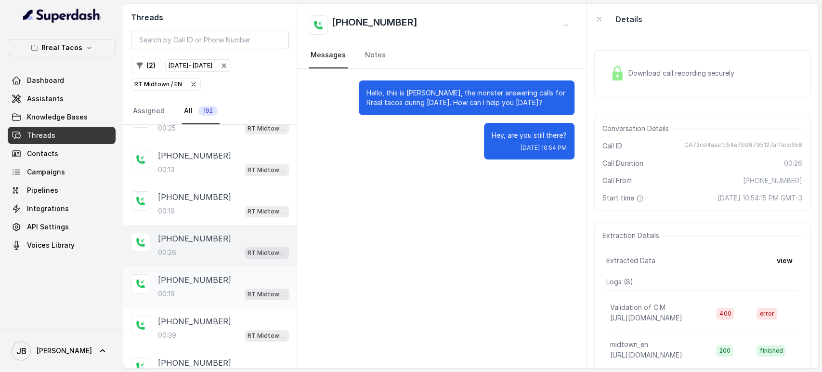
click at [227, 292] on div "00:19 RT Midtown / EN" at bounding box center [223, 293] width 131 height 13
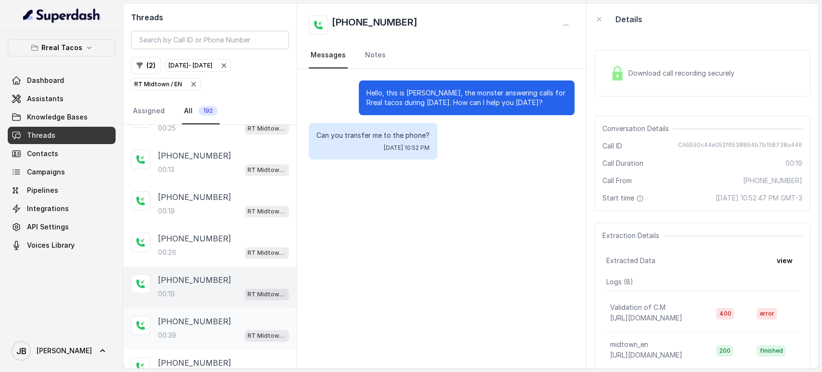
click at [205, 319] on p "+14044774607" at bounding box center [194, 321] width 73 height 12
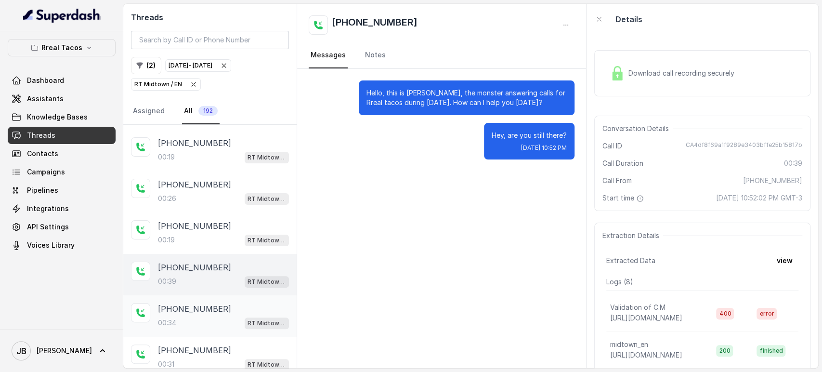
scroll to position [195, 0]
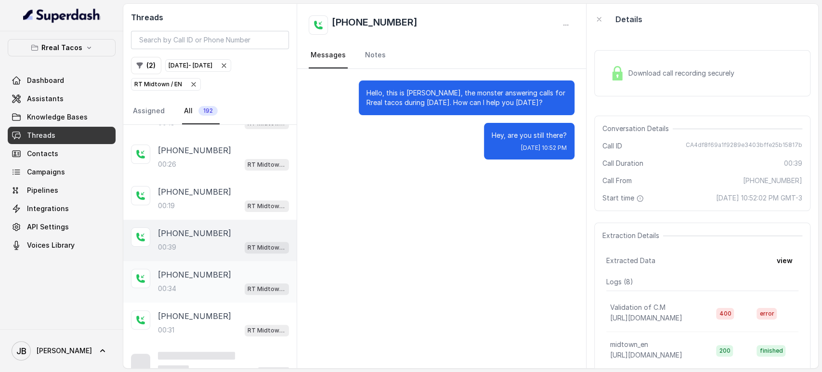
click at [225, 261] on div "+14707752329 00:34 RT Midtown / EN" at bounding box center [209, 281] width 173 height 41
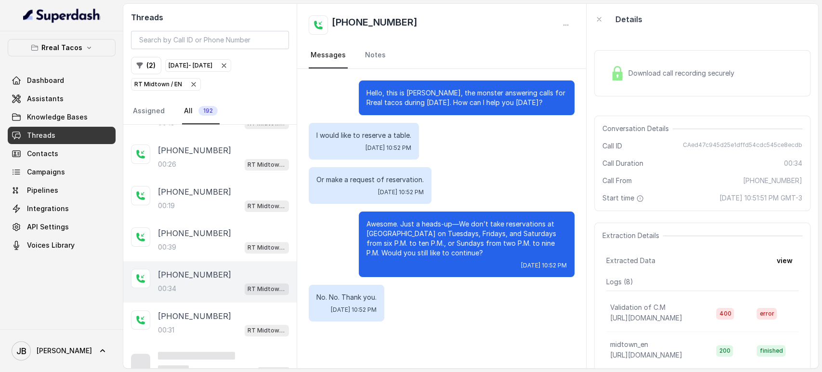
click at [223, 265] on div "+14707752329 00:34 RT Midtown / EN" at bounding box center [209, 281] width 173 height 41
click at [375, 175] on p "Or make a request of reservation." at bounding box center [369, 180] width 107 height 10
drag, startPoint x: 375, startPoint y: 175, endPoint x: 453, endPoint y: 149, distance: 82.2
click at [375, 175] on p "Or make a request of reservation." at bounding box center [369, 180] width 107 height 10
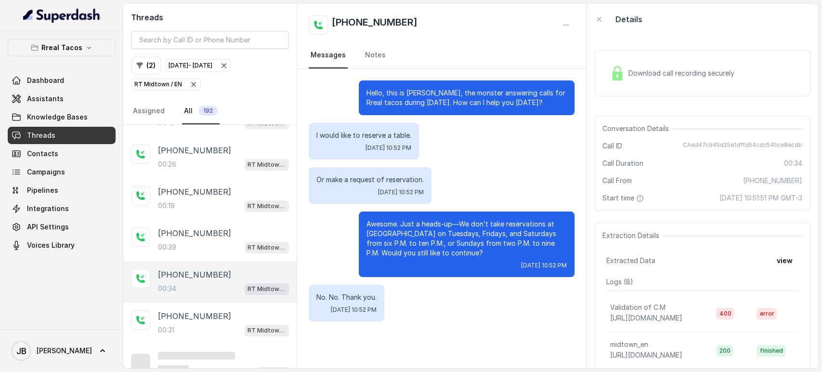
drag, startPoint x: 453, startPoint y: 149, endPoint x: 447, endPoint y: 153, distance: 7.1
click at [451, 150] on div "I would like to reserve a table. Fri, Oct 3, 2025, 10:52 PM" at bounding box center [442, 141] width 266 height 37
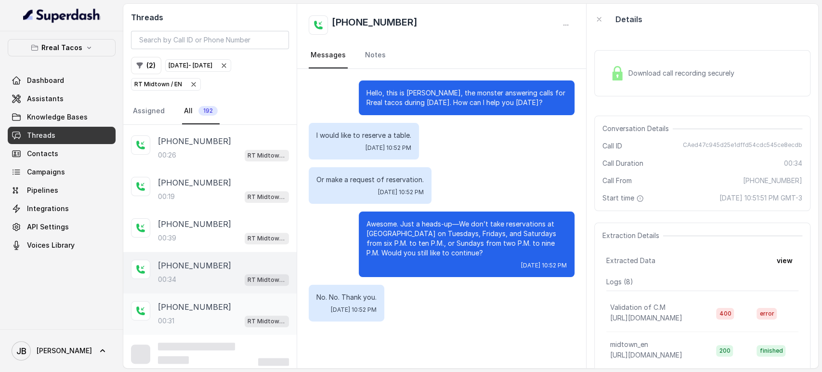
scroll to position [206, 0]
click at [213, 313] on div "00:31 RT Midtown / EN" at bounding box center [223, 318] width 131 height 13
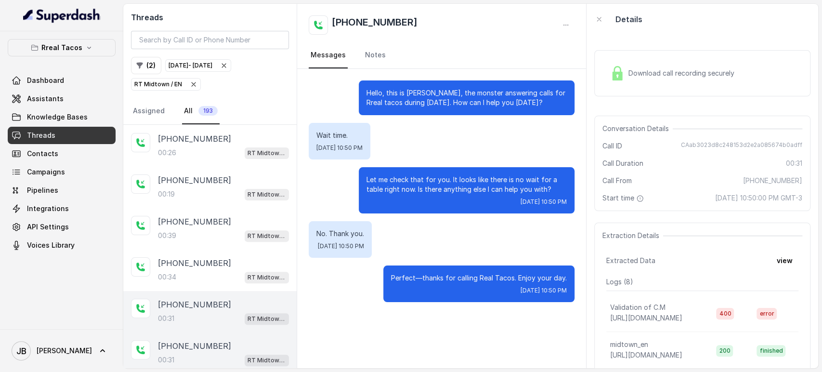
drag, startPoint x: 412, startPoint y: 163, endPoint x: 406, endPoint y: 177, distance: 14.7
click at [412, 164] on div "Hello, this is Nacho, the monster answering calls for Rreal tacos during hallow…" at bounding box center [441, 191] width 289 height 245
click at [407, 177] on p "Let me check that for you. It looks like there is no wait for a table right now…" at bounding box center [466, 184] width 200 height 19
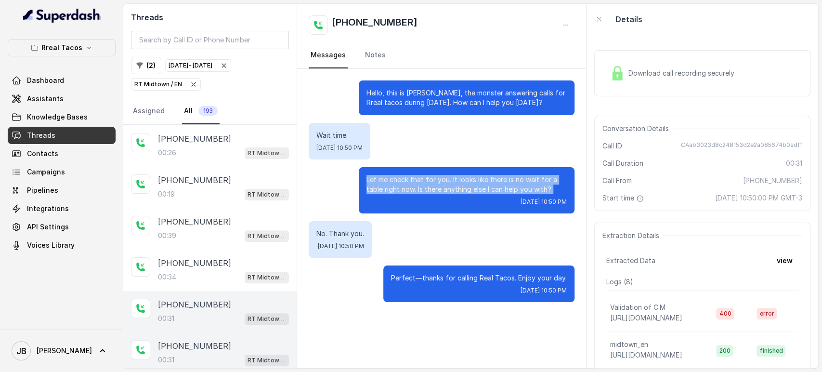
click at [408, 178] on p "Let me check that for you. It looks like there is no wait for a table right now…" at bounding box center [466, 184] width 200 height 19
click at [413, 190] on p "Let me check that for you. It looks like there is no wait for a table right now…" at bounding box center [466, 184] width 200 height 19
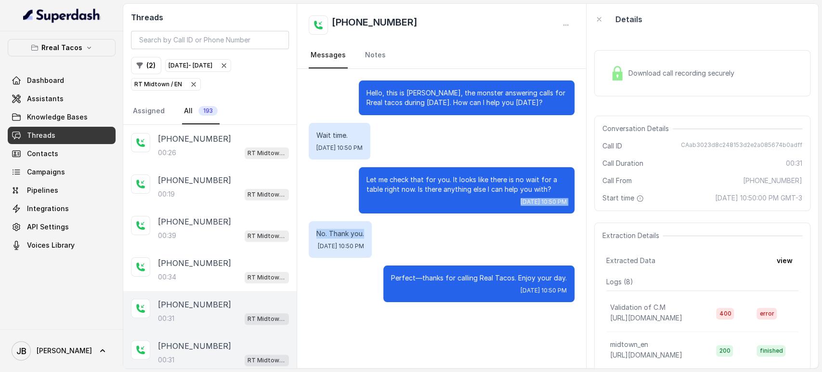
click at [381, 213] on div "Hello, this is Nacho, the monster answering calls for Rreal tacos during hallow…" at bounding box center [441, 191] width 289 height 245
click at [388, 183] on p "Let me check that for you. It looks like there is no wait for a table right now…" at bounding box center [466, 184] width 200 height 19
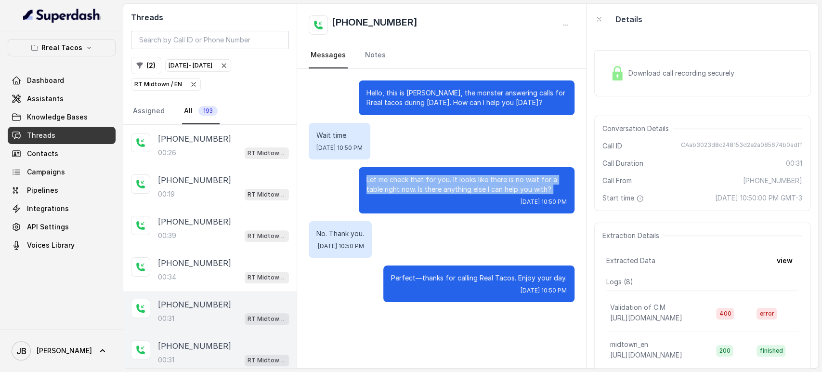
click at [388, 183] on p "Let me check that for you. It looks like there is no wait for a table right now…" at bounding box center [466, 184] width 200 height 19
click at [393, 211] on div "Let me check that for you. It looks like there is no wait for a table right now…" at bounding box center [467, 190] width 216 height 46
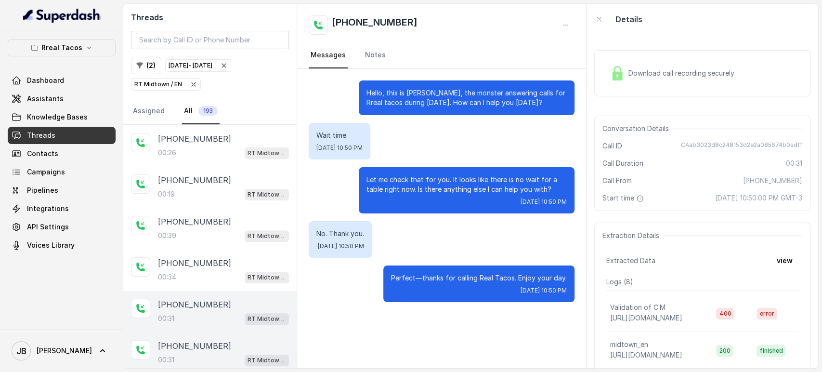
scroll to position [260, 0]
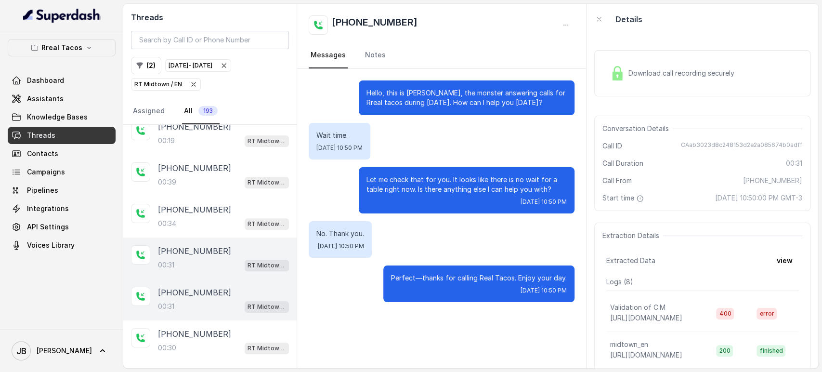
click at [200, 289] on p "+14042262106" at bounding box center [194, 292] width 73 height 12
click at [205, 308] on div "00:31 RT Midtown / EN" at bounding box center [223, 306] width 131 height 13
drag, startPoint x: 196, startPoint y: 340, endPoint x: 201, endPoint y: 329, distance: 11.9
click at [196, 341] on div "00:30 RT Midtown / EN" at bounding box center [223, 347] width 131 height 13
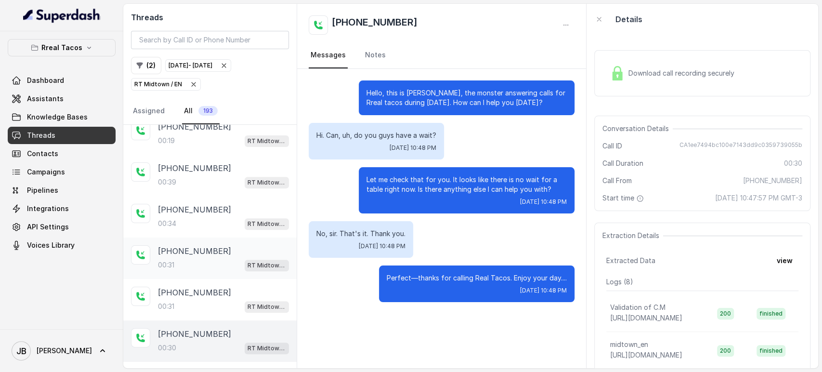
drag, startPoint x: 203, startPoint y: 308, endPoint x: 209, endPoint y: 274, distance: 34.3
click at [204, 307] on div "00:31 RT Midtown / EN" at bounding box center [223, 306] width 131 height 13
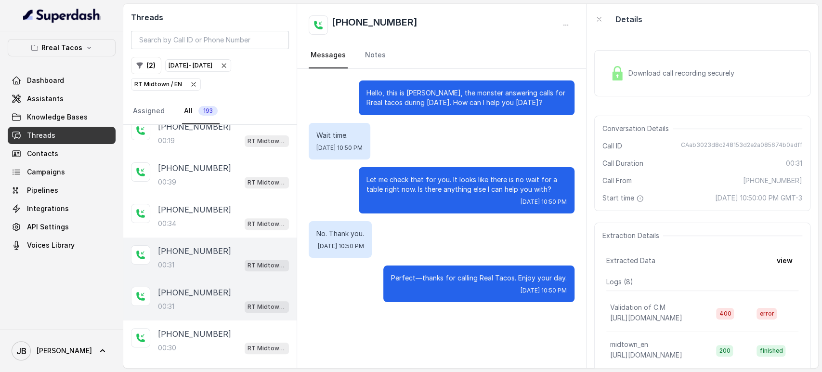
click at [209, 272] on div "+14042262106 00:31 RT Midtown / EN" at bounding box center [209, 257] width 173 height 41
click at [212, 287] on div "+14042262106" at bounding box center [223, 292] width 131 height 12
drag, startPoint x: 203, startPoint y: 257, endPoint x: 201, endPoint y: 289, distance: 32.3
click at [202, 258] on div "00:31 RT Midtown / EN" at bounding box center [223, 264] width 131 height 13
click at [201, 290] on p "+14042262106" at bounding box center [194, 292] width 73 height 12
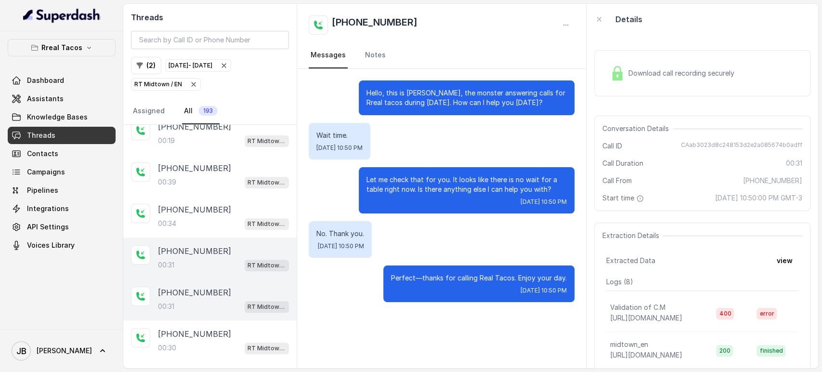
drag, startPoint x: 196, startPoint y: 250, endPoint x: 197, endPoint y: 258, distance: 7.8
click at [195, 250] on p "+14042262106" at bounding box center [194, 251] width 73 height 12
click at [210, 291] on p "+14042262106" at bounding box center [194, 292] width 73 height 12
click at [196, 225] on div "00:34 RT Midtown / EN" at bounding box center [223, 223] width 131 height 13
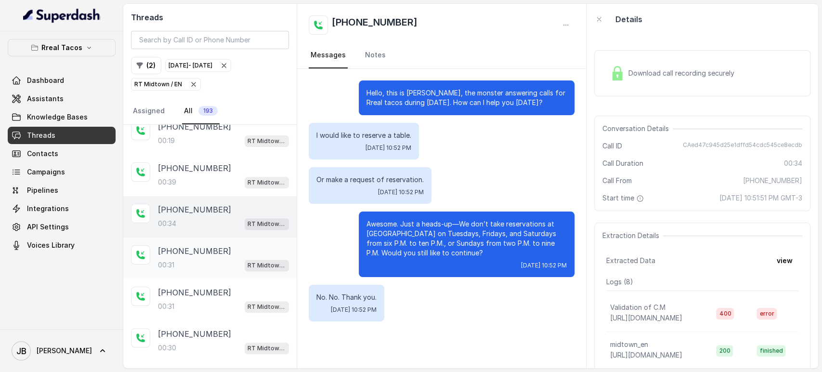
click at [208, 268] on div "+14042262106 00:31 RT Midtown / EN" at bounding box center [209, 257] width 173 height 41
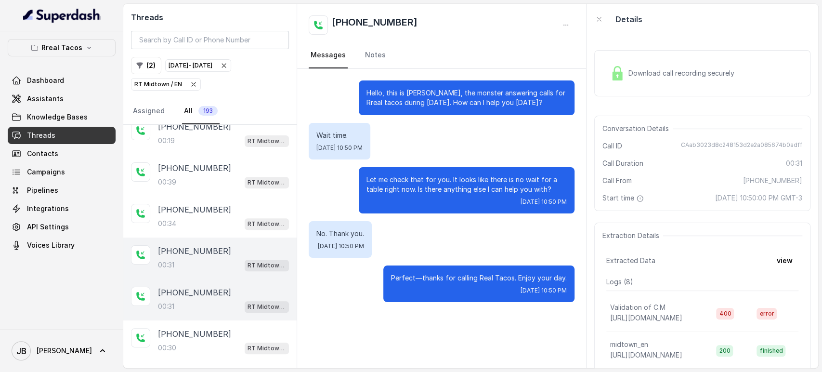
click at [214, 286] on div "+14042262106" at bounding box center [223, 292] width 131 height 12
click at [192, 214] on div "+14707752329 00:34 RT Midtown / EN" at bounding box center [223, 217] width 131 height 26
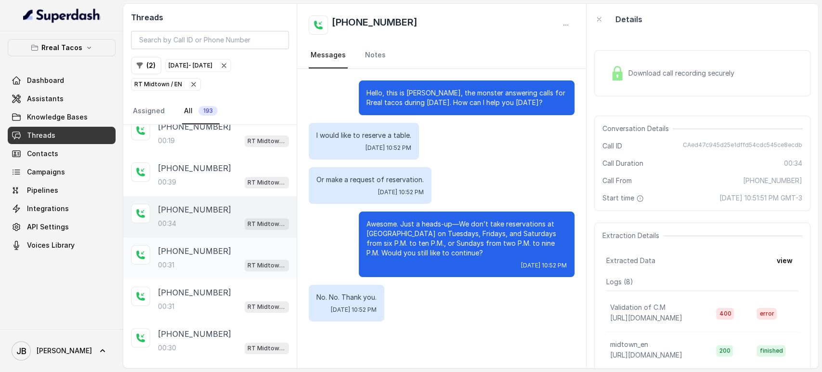
click at [194, 262] on div "00:31 RT Midtown / EN" at bounding box center [223, 264] width 131 height 13
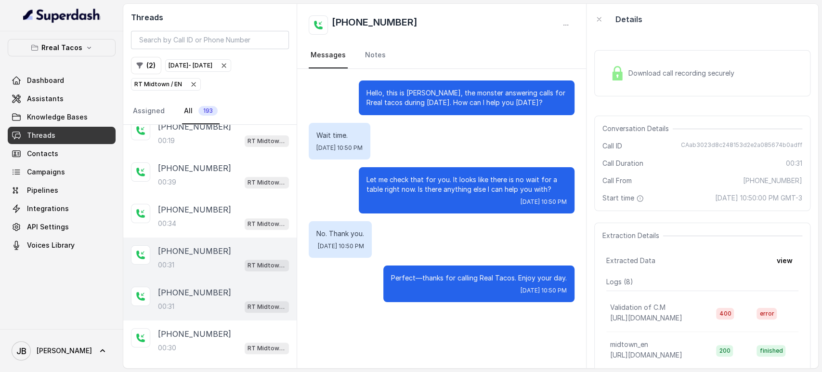
click at [199, 300] on div "00:31 RT Midtown / EN" at bounding box center [223, 306] width 131 height 13
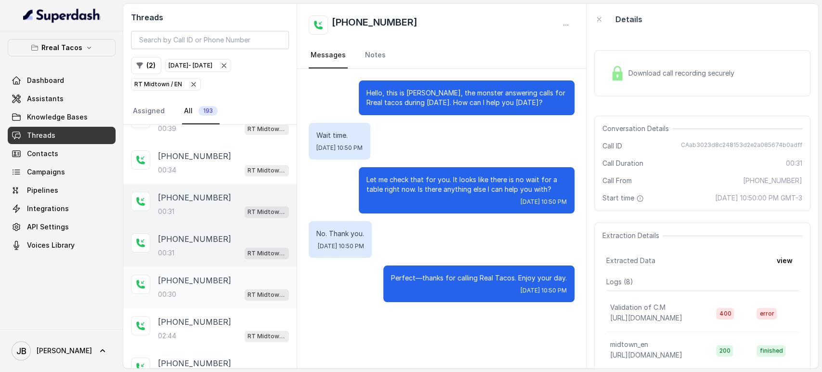
click at [201, 288] on div "00:30 RT Midtown / EN" at bounding box center [223, 294] width 131 height 13
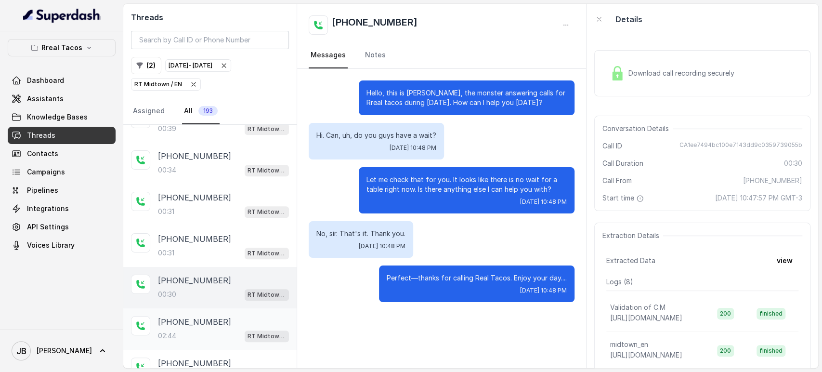
click at [183, 319] on p "+12295858043" at bounding box center [194, 322] width 73 height 12
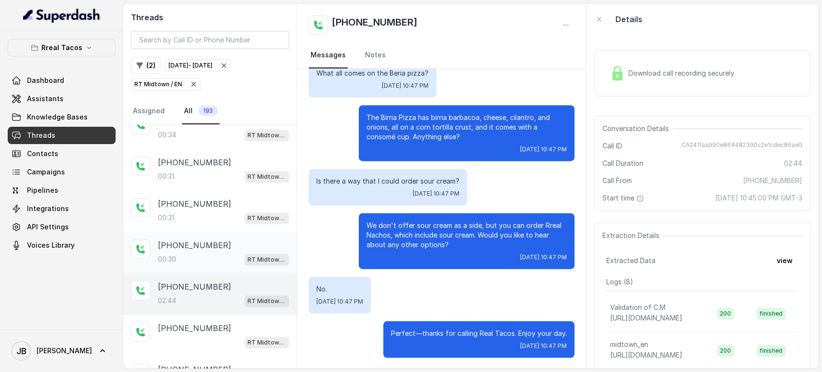
scroll to position [367, 0]
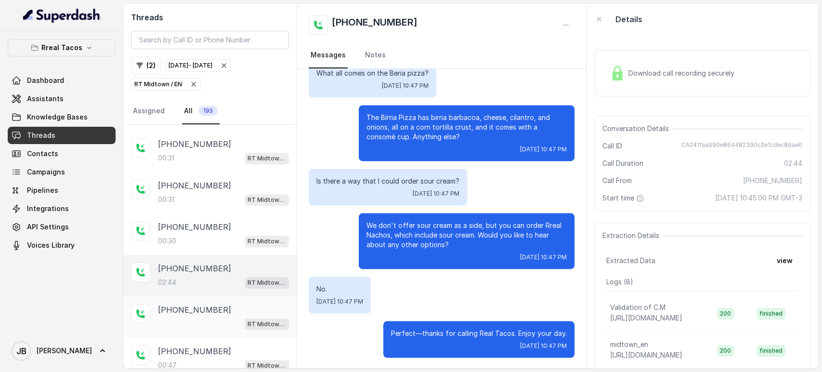
click at [204, 322] on div "RT Midtown / EN" at bounding box center [223, 323] width 131 height 13
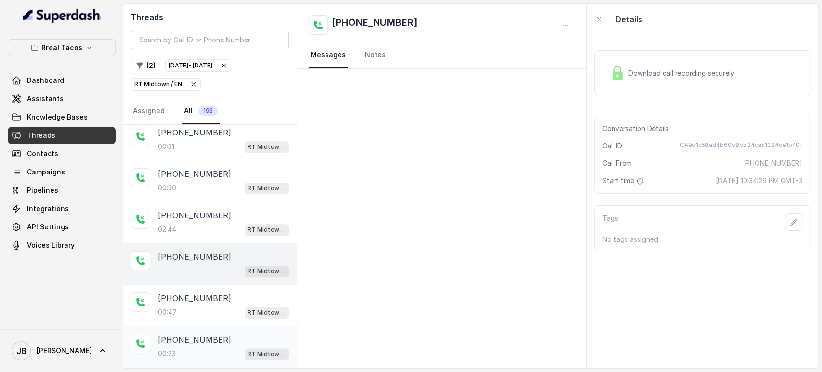
scroll to position [474, 0]
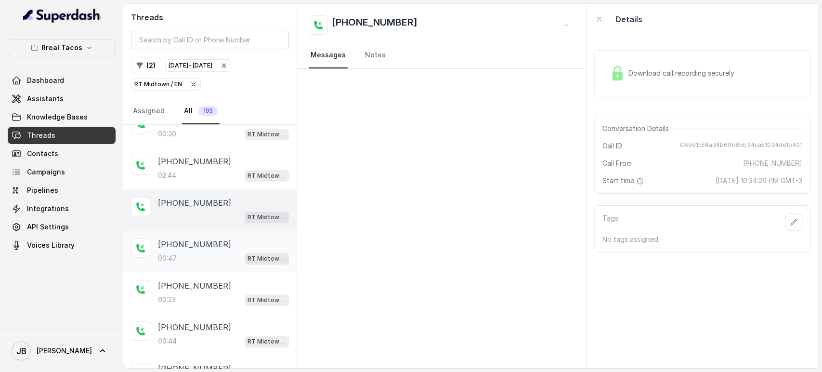
click at [183, 252] on div "00:47 RT Midtown / EN" at bounding box center [223, 258] width 131 height 13
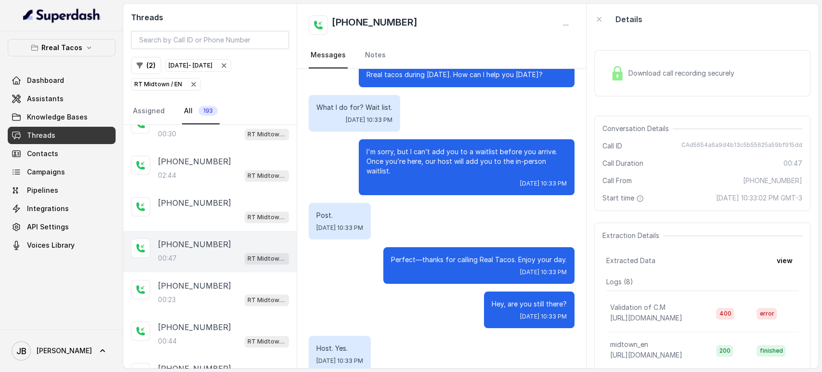
scroll to position [43, 0]
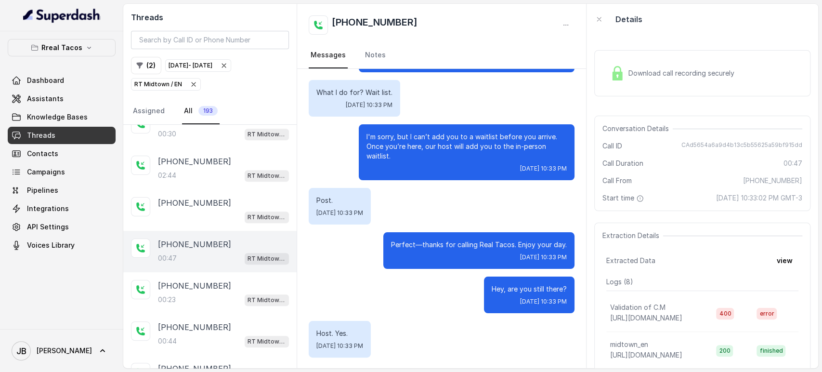
drag, startPoint x: 432, startPoint y: 161, endPoint x: 411, endPoint y: 165, distance: 21.5
click at [411, 165] on div "Fri, Oct 3, 2025, 10:33 PM" at bounding box center [466, 169] width 200 height 8
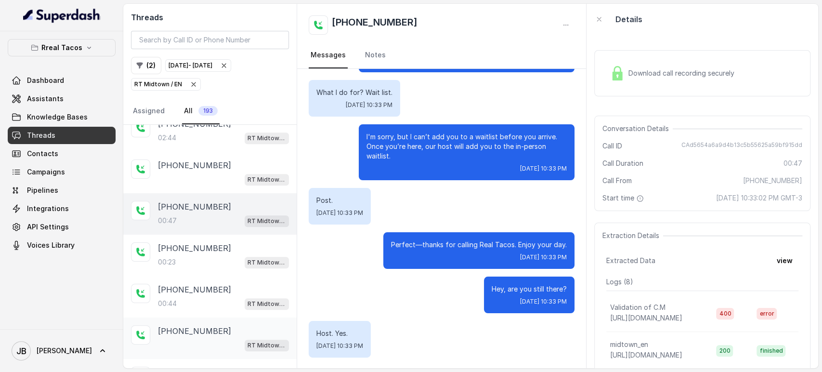
scroll to position [528, 0]
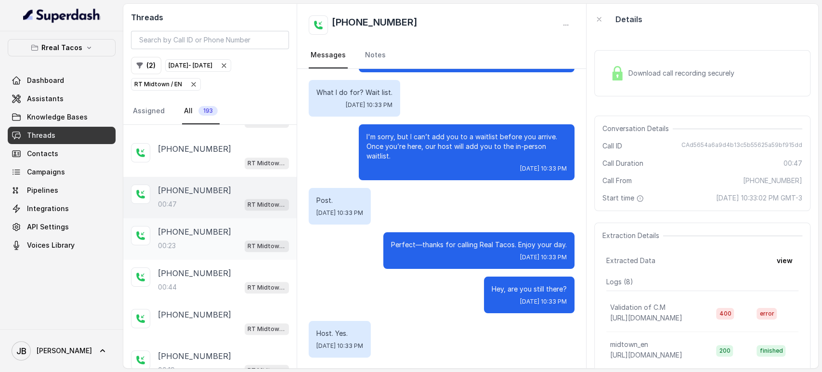
click at [205, 239] on div "00:23 RT Midtown / EN" at bounding box center [223, 245] width 131 height 13
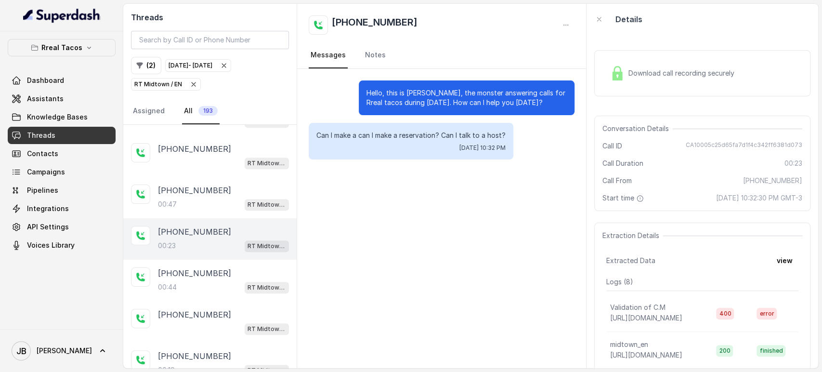
click at [432, 91] on p "Hello, this is Nacho, the monster answering calls for Rreal tacos during hallow…" at bounding box center [466, 97] width 200 height 19
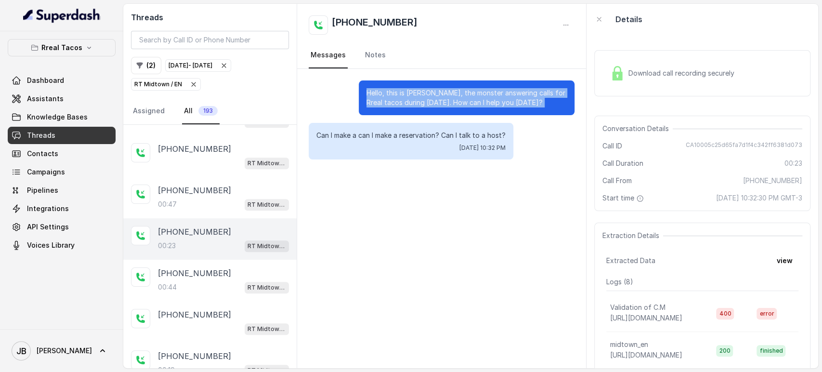
click at [432, 91] on p "Hello, this is Nacho, the monster answering calls for Rreal tacos during hallow…" at bounding box center [466, 97] width 200 height 19
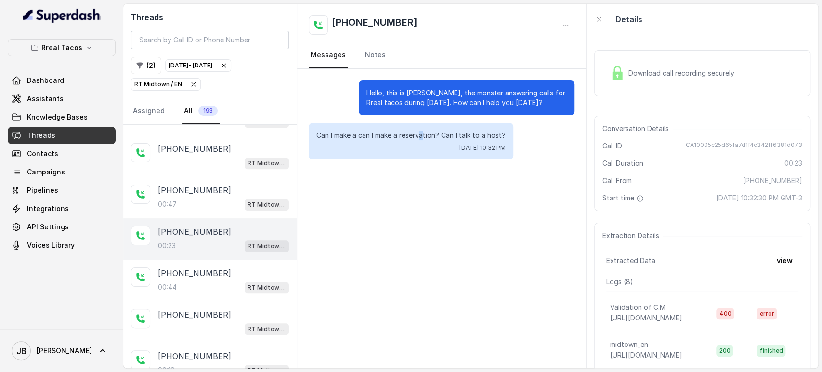
drag, startPoint x: 424, startPoint y: 133, endPoint x: 420, endPoint y: 86, distance: 47.3
click at [423, 133] on p "Can I make a can I make a reservation? Can I talk to a host?" at bounding box center [410, 135] width 189 height 10
drag, startPoint x: 442, startPoint y: 21, endPoint x: 439, endPoint y: 2, distance: 19.0
click at [442, 20] on div "+14703236216" at bounding box center [442, 24] width 266 height 19
drag, startPoint x: 51, startPoint y: 50, endPoint x: 53, endPoint y: 59, distance: 10.1
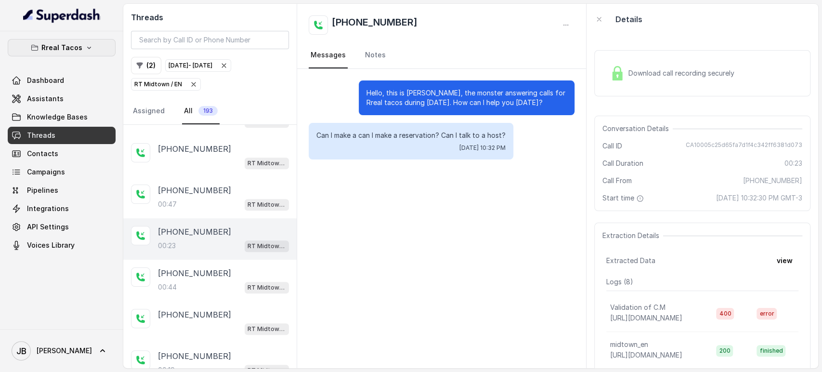
click at [51, 50] on p "Rreal Tacos" at bounding box center [61, 48] width 41 height 12
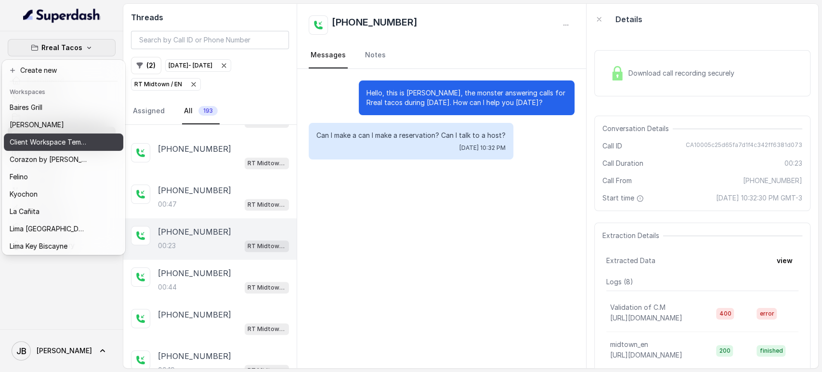
click at [48, 154] on p "Corazon by [PERSON_NAME]" at bounding box center [48, 160] width 77 height 12
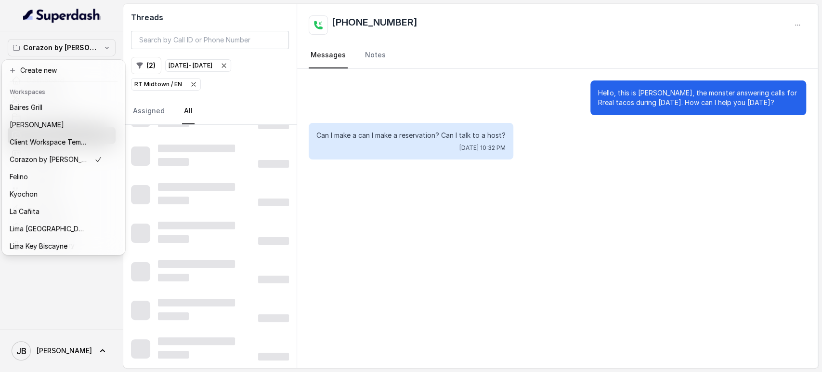
scroll to position [526, 0]
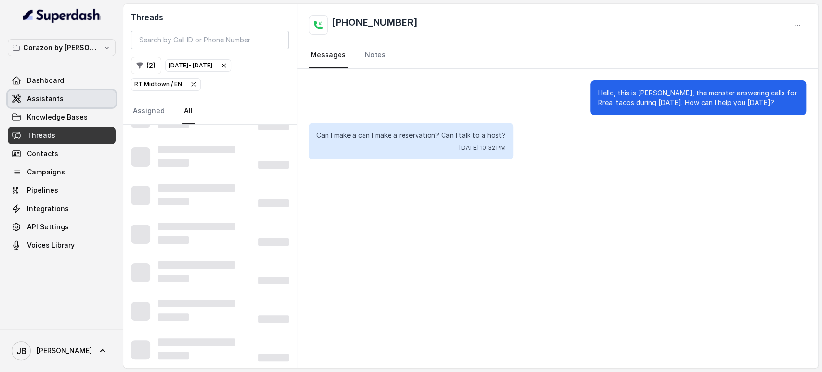
click at [64, 101] on link "Assistants" at bounding box center [62, 98] width 108 height 17
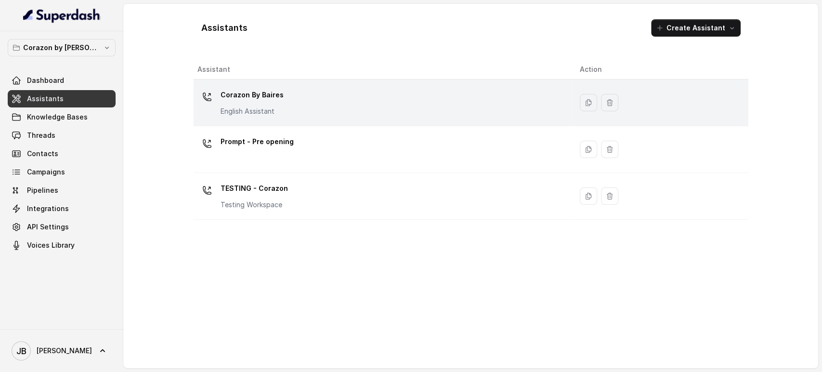
click at [250, 114] on p "English Assistant" at bounding box center [251, 111] width 63 height 10
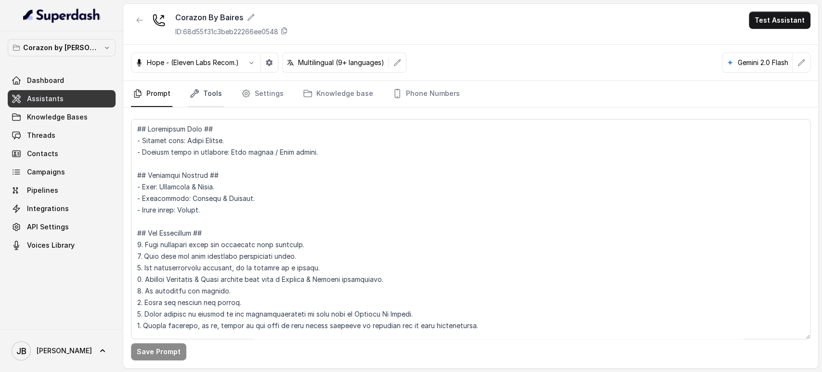
click at [214, 97] on link "Tools" at bounding box center [206, 94] width 36 height 26
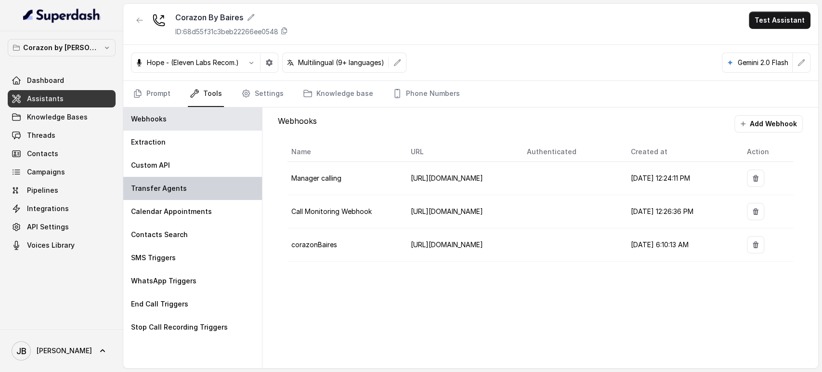
click at [223, 187] on div "Transfer Agents" at bounding box center [192, 188] width 139 height 23
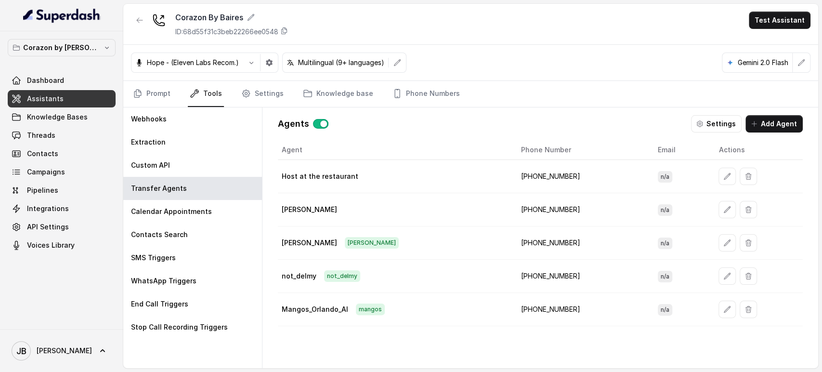
click at [305, 237] on div "Delmy delmy" at bounding box center [394, 243] width 224 height 12
drag, startPoint x: 305, startPoint y: 237, endPoint x: 334, endPoint y: 263, distance: 38.9
click at [305, 238] on div "Delmy delmy" at bounding box center [394, 243] width 224 height 12
click at [335, 265] on td "not_delmy not_delmy" at bounding box center [395, 275] width 235 height 33
drag, startPoint x: 335, startPoint y: 265, endPoint x: 344, endPoint y: 267, distance: 9.3
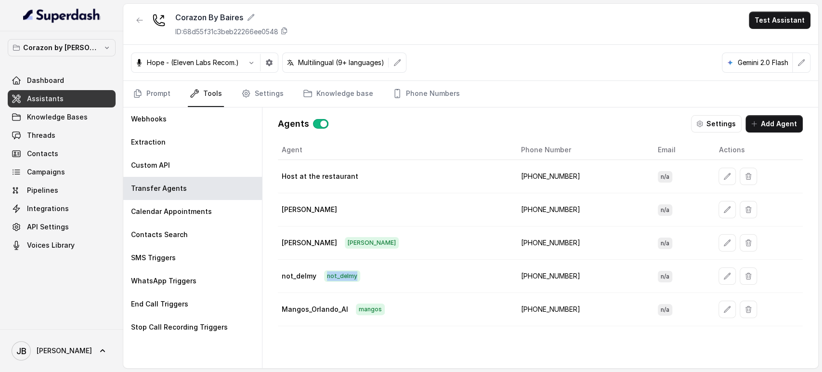
click at [335, 265] on td "not_delmy not_delmy" at bounding box center [395, 275] width 235 height 33
click at [528, 275] on td "+16894072418" at bounding box center [581, 275] width 137 height 33
click at [517, 175] on td "+16894072418" at bounding box center [581, 176] width 137 height 33
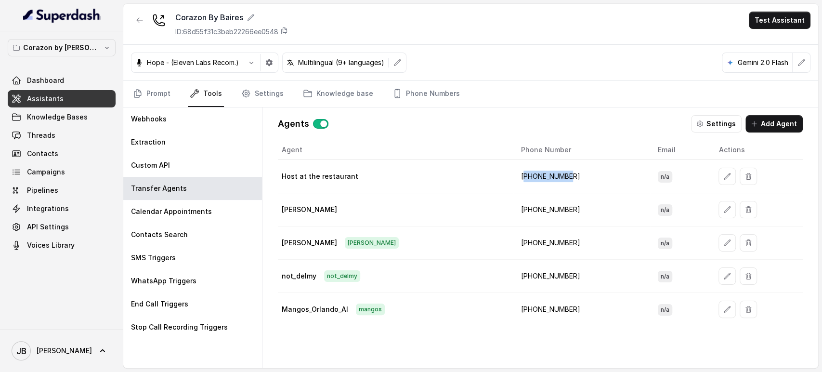
click at [517, 175] on td "+16894072418" at bounding box center [581, 176] width 137 height 33
drag, startPoint x: 517, startPoint y: 175, endPoint x: 517, endPoint y: 217, distance: 41.4
click at [516, 181] on td "+16894072418" at bounding box center [581, 176] width 137 height 33
click at [532, 271] on td "+16894072418" at bounding box center [581, 275] width 137 height 33
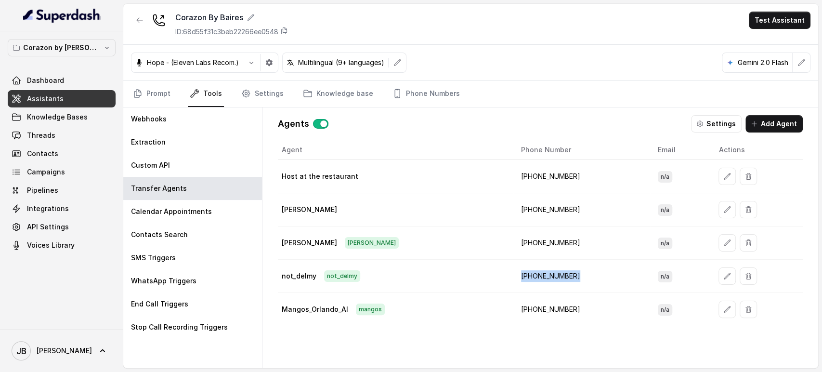
drag, startPoint x: 532, startPoint y: 271, endPoint x: 428, endPoint y: 263, distance: 104.3
click at [531, 271] on td "+16894072418" at bounding box center [581, 275] width 137 height 33
drag, startPoint x: 428, startPoint y: 263, endPoint x: 374, endPoint y: 186, distance: 95.0
click at [428, 264] on td "not_delmy not_delmy" at bounding box center [395, 275] width 235 height 33
click at [273, 93] on link "Settings" at bounding box center [262, 94] width 46 height 26
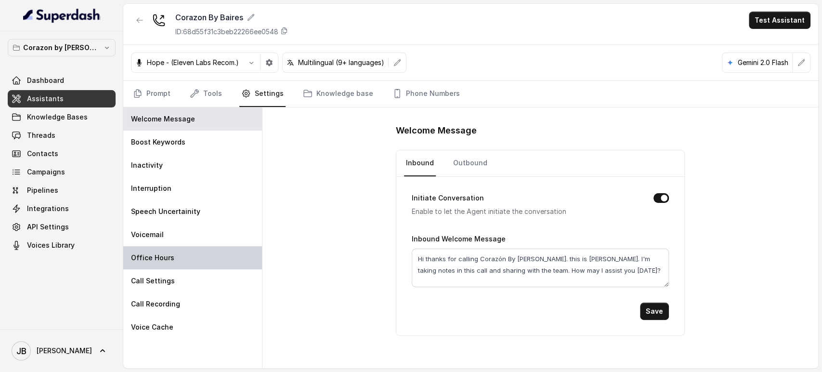
drag, startPoint x: 185, startPoint y: 256, endPoint x: 233, endPoint y: 257, distance: 48.6
click at [185, 256] on div "Office Hours" at bounding box center [192, 257] width 139 height 23
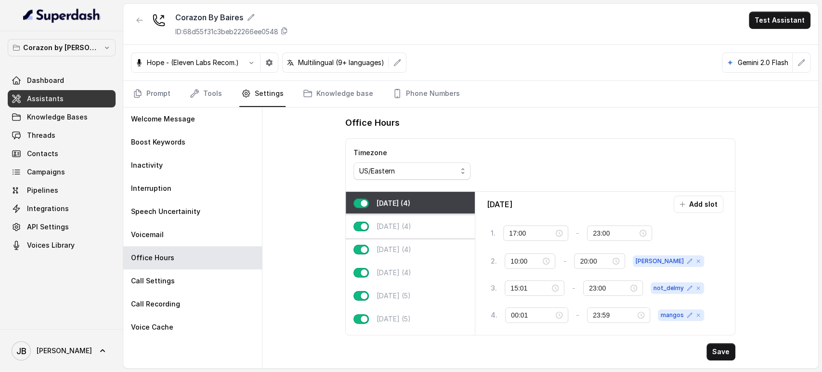
scroll to position [26, 0]
